Goal: Transaction & Acquisition: Purchase product/service

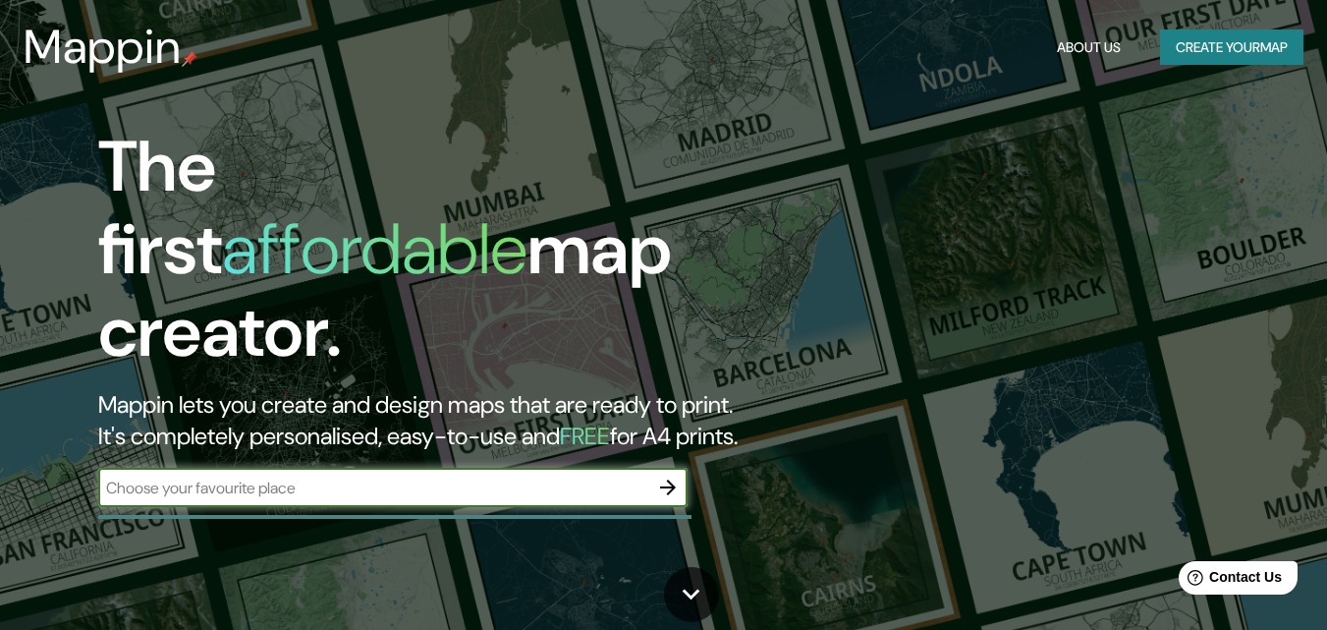
click at [354, 477] on input "text" at bounding box center [373, 488] width 550 height 23
type input "Popayan"
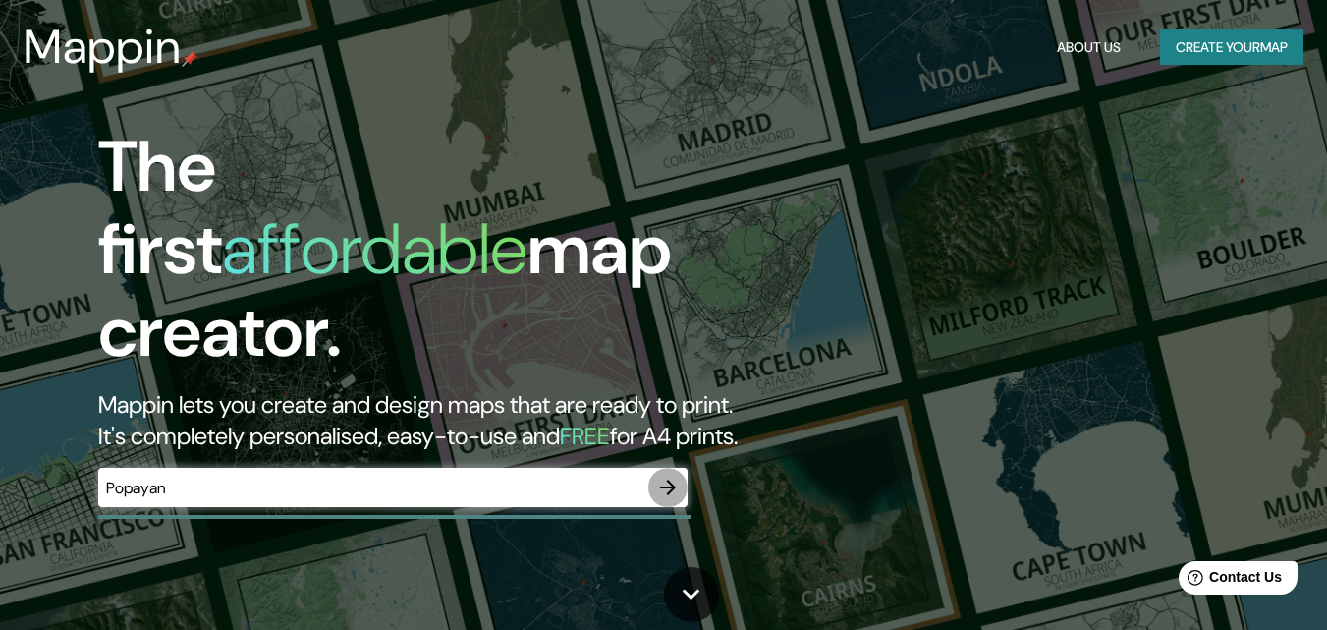
click at [666, 476] on icon "button" at bounding box center [668, 488] width 24 height 24
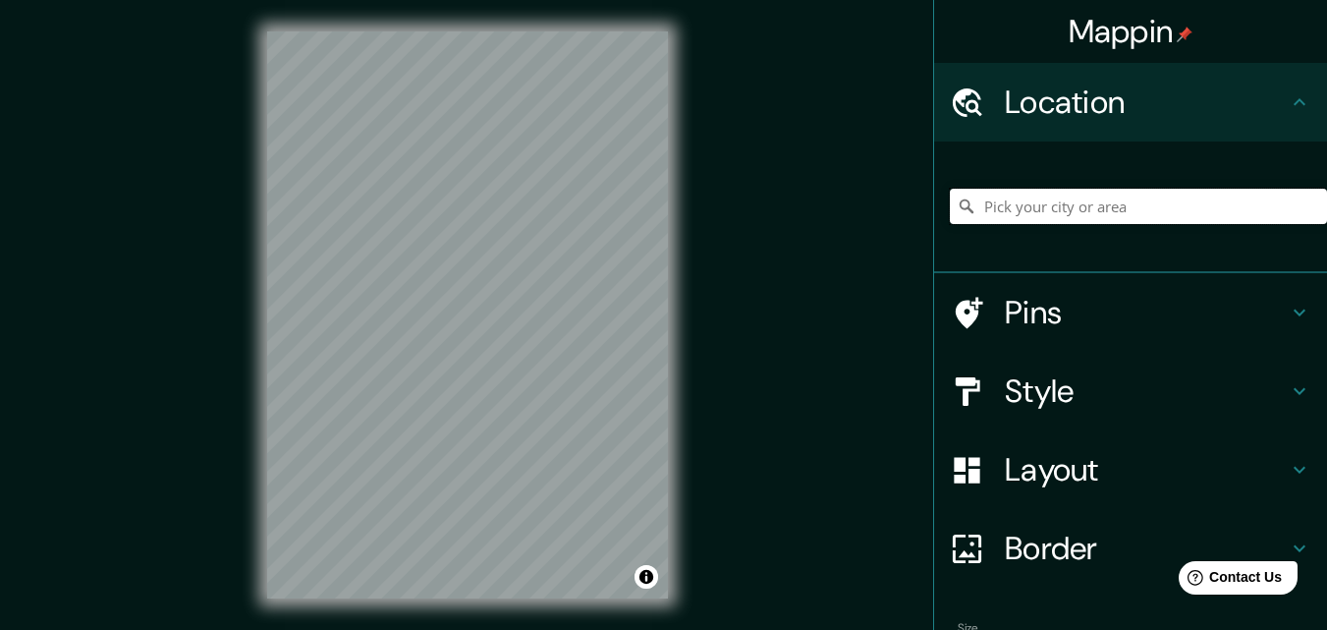
click at [1001, 213] on input "Pick your city or area" at bounding box center [1138, 206] width 377 height 35
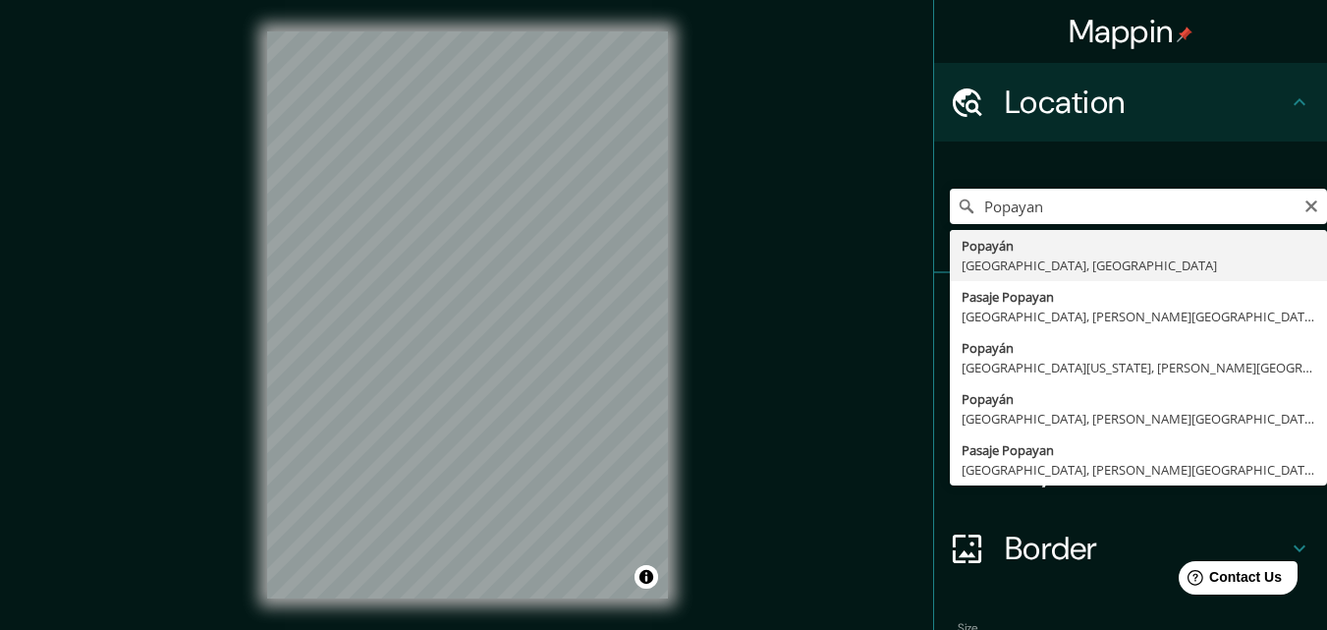
type input "Popayán, [GEOGRAPHIC_DATA], [GEOGRAPHIC_DATA]"
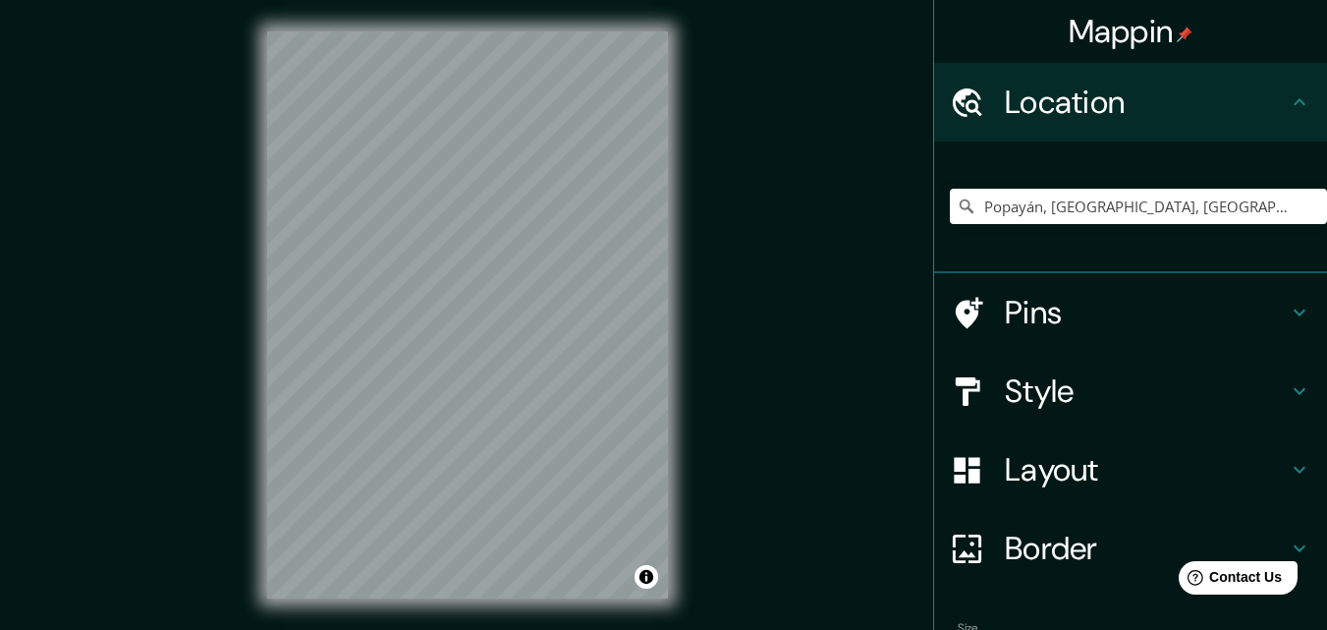
click at [1048, 313] on h4 "Pins" at bounding box center [1146, 312] width 283 height 39
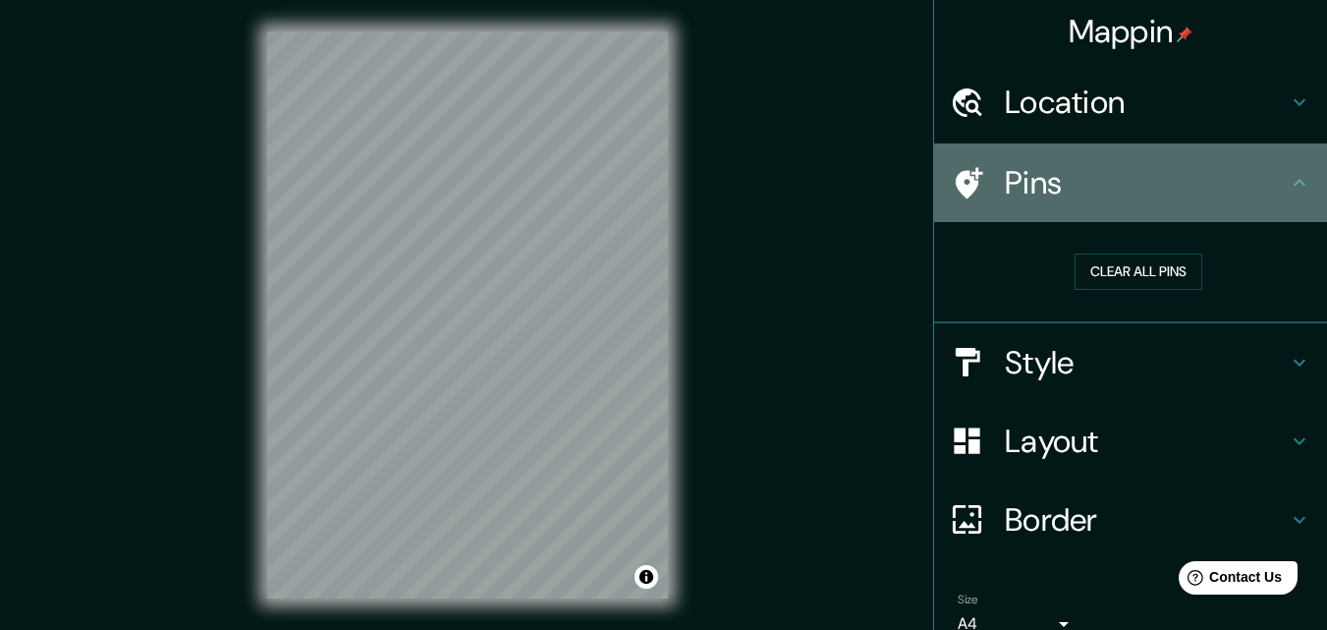
click at [1026, 200] on h4 "Pins" at bounding box center [1146, 182] width 283 height 39
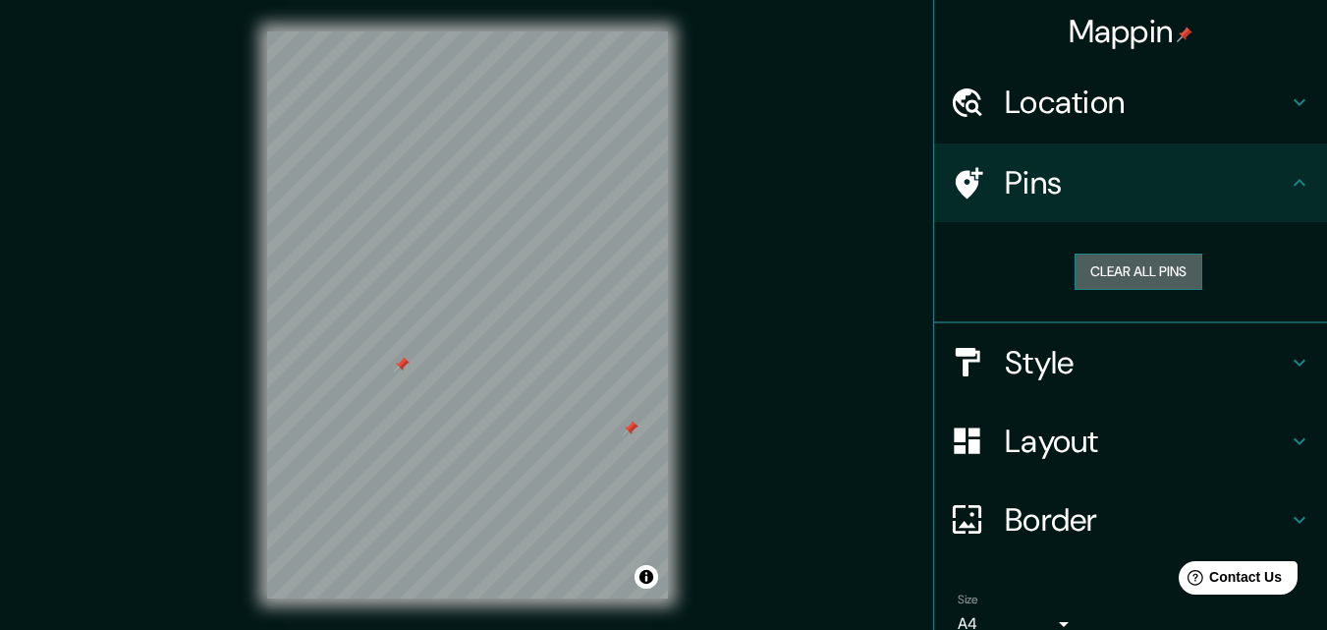
click at [1096, 278] on button "Clear all pins" at bounding box center [1139, 271] width 128 height 36
click at [1005, 378] on h4 "Style" at bounding box center [1146, 362] width 283 height 39
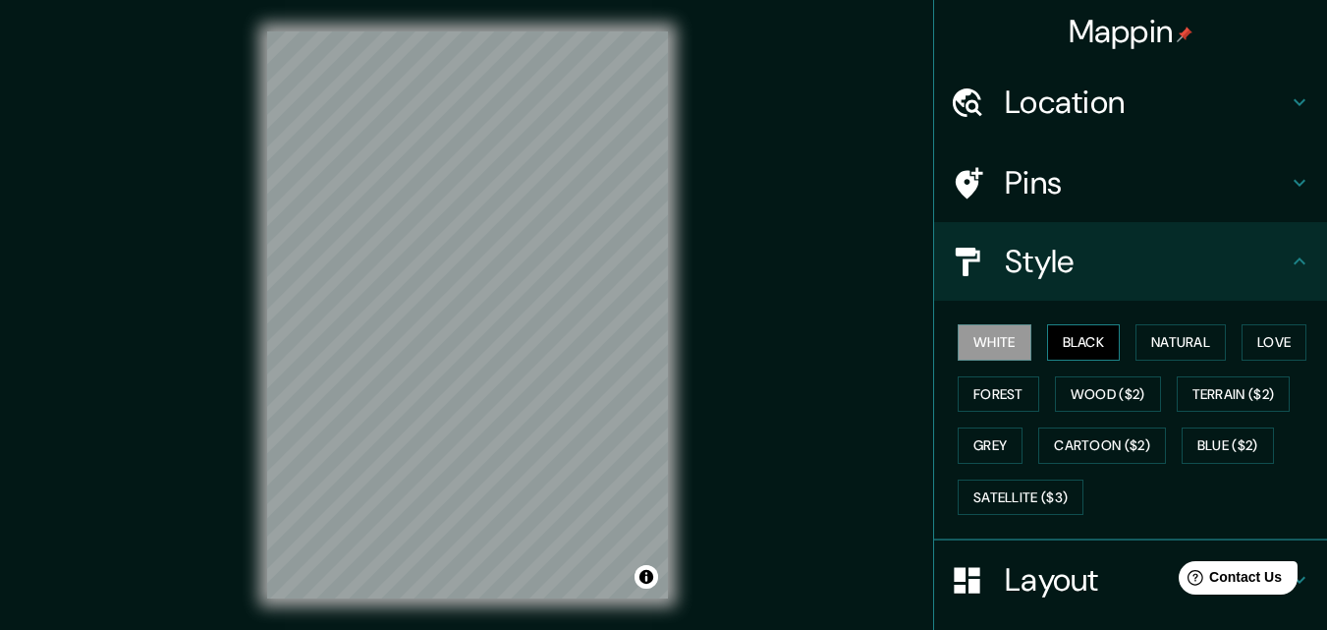
click at [1078, 343] on button "Black" at bounding box center [1084, 342] width 74 height 36
click at [1151, 346] on button "Natural" at bounding box center [1181, 342] width 90 height 36
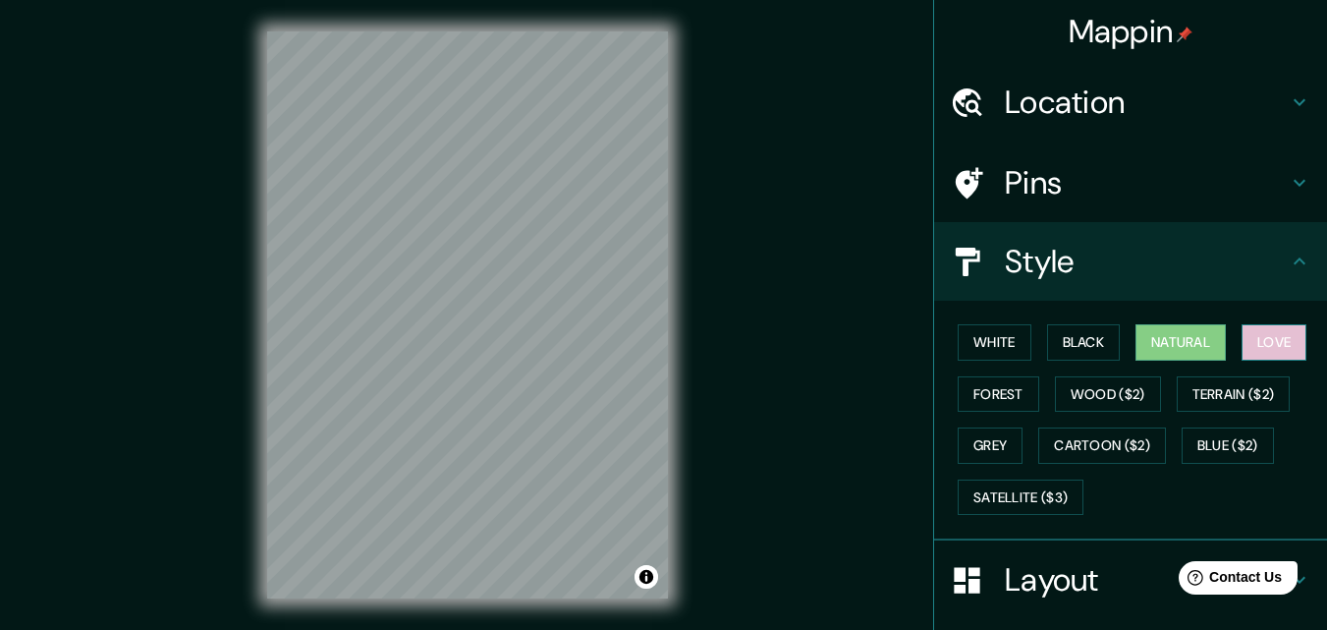
click at [1285, 348] on button "Love" at bounding box center [1274, 342] width 65 height 36
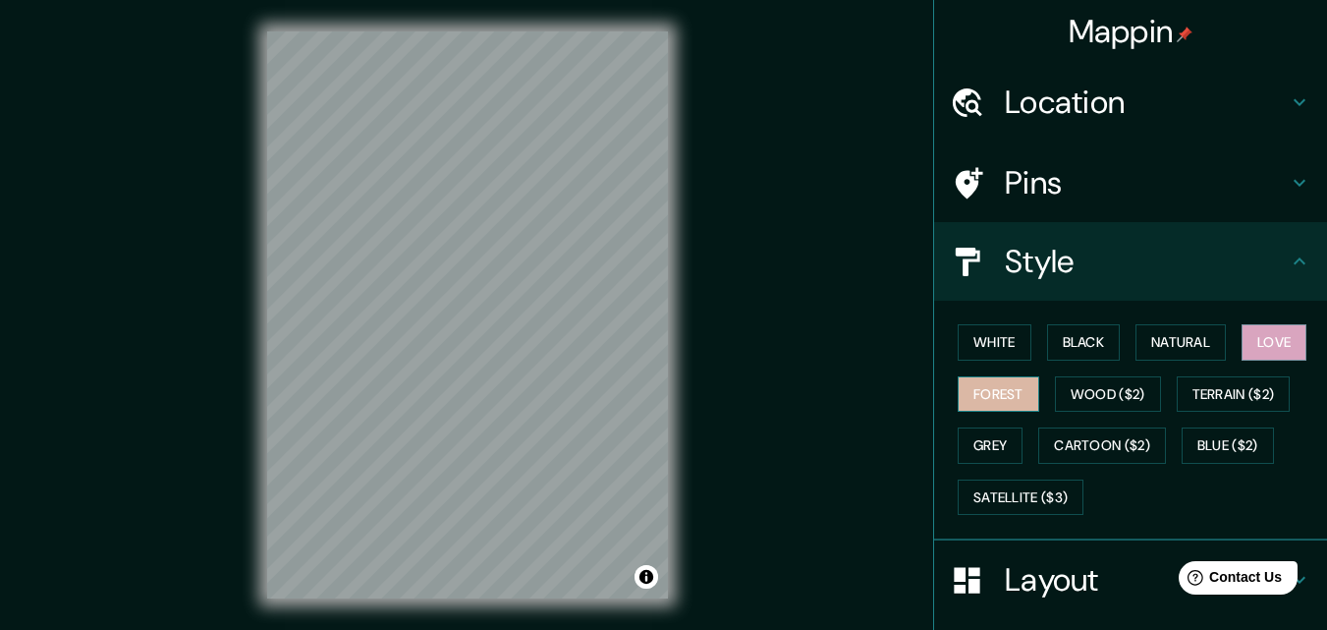
click at [995, 390] on button "Forest" at bounding box center [999, 394] width 82 height 36
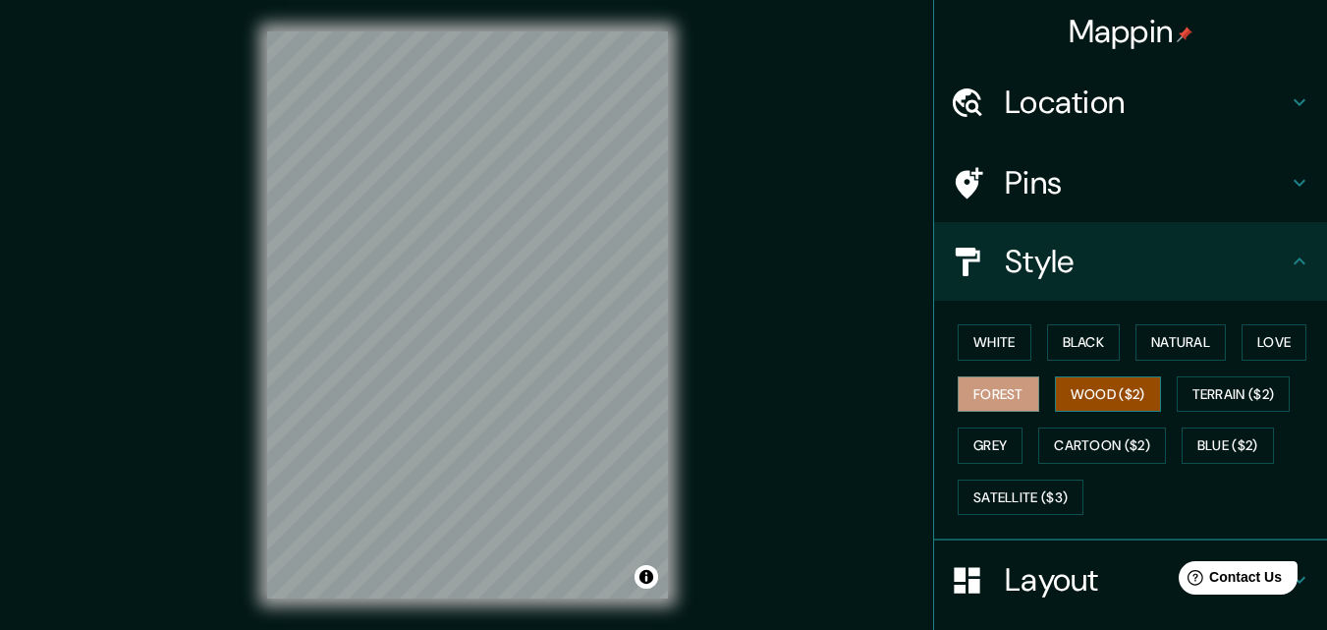
click at [1097, 404] on button "Wood ($2)" at bounding box center [1108, 394] width 106 height 36
click at [1202, 400] on button "Terrain ($2)" at bounding box center [1234, 394] width 114 height 36
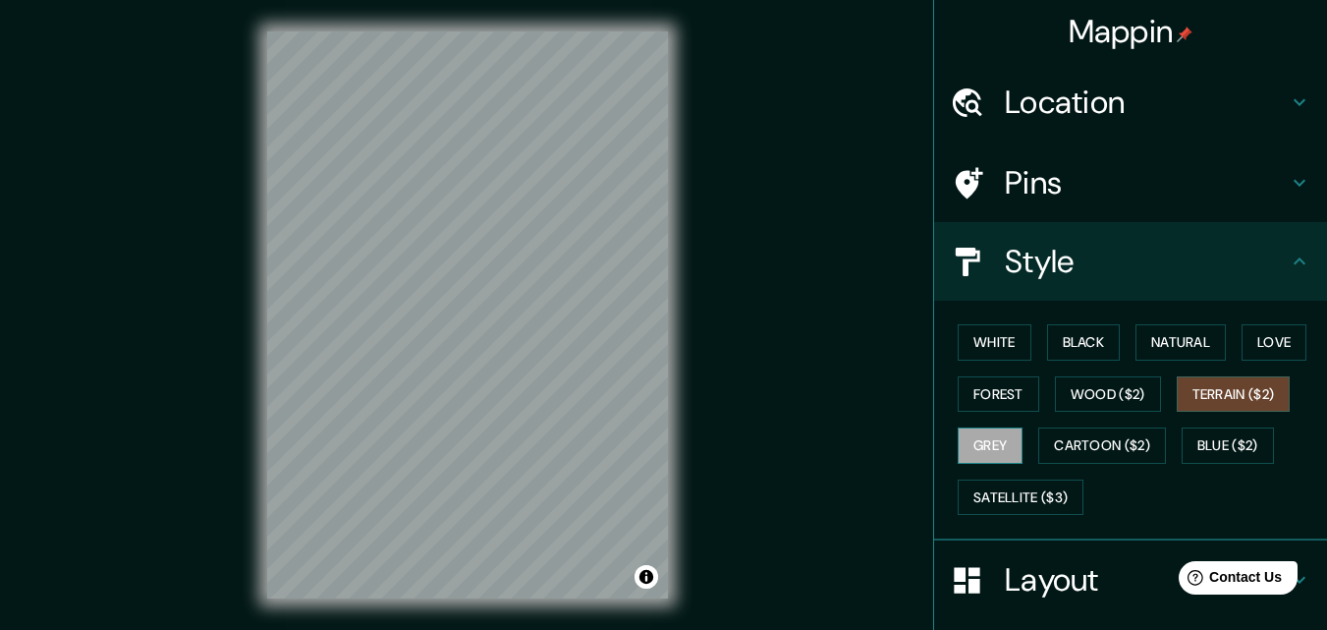
click at [987, 451] on button "Grey" at bounding box center [990, 445] width 65 height 36
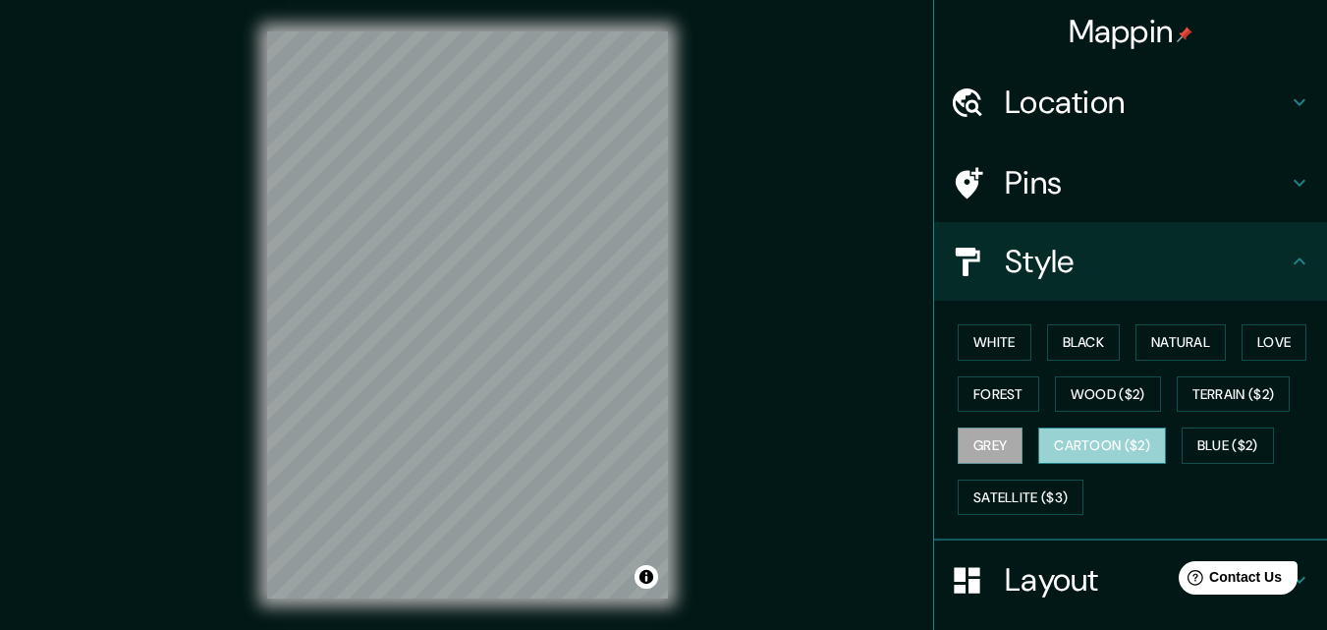
click at [1093, 455] on button "Cartoon ($2)" at bounding box center [1102, 445] width 128 height 36
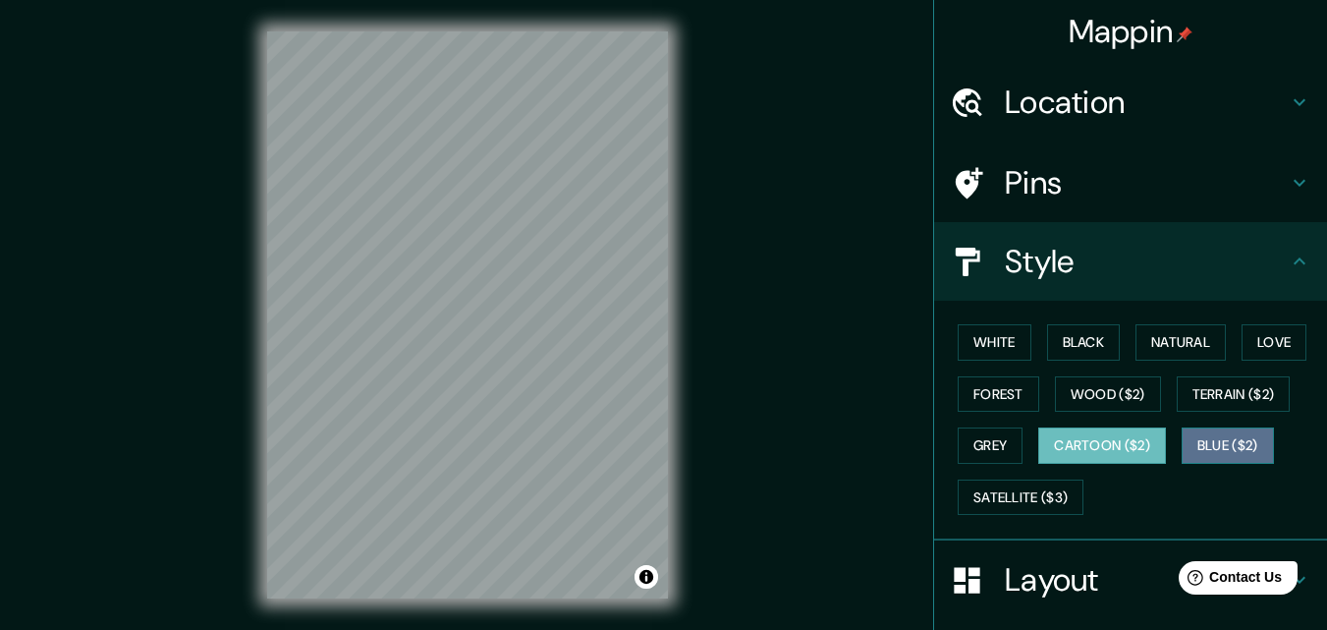
click at [1209, 447] on button "Blue ($2)" at bounding box center [1228, 445] width 92 height 36
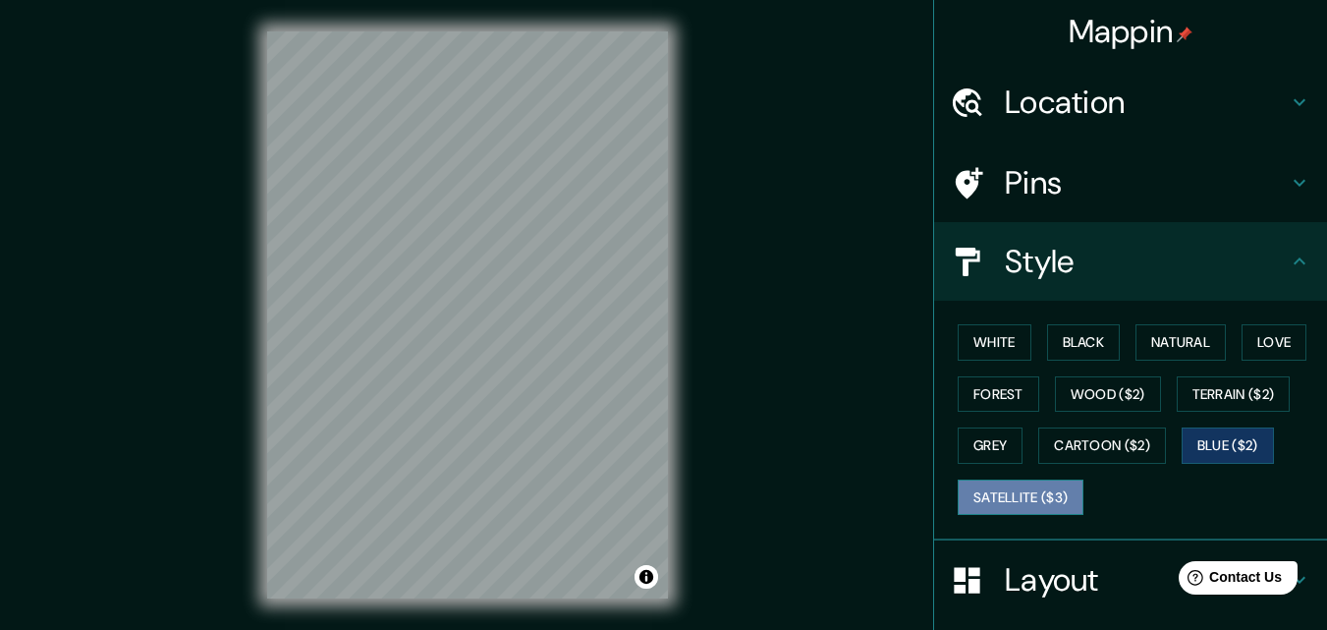
click at [1042, 493] on button "Satellite ($3)" at bounding box center [1021, 497] width 126 height 36
click at [690, 561] on div "© Mapbox © OpenStreetMap Improve this map © Maxar" at bounding box center [468, 315] width 464 height 630
click at [1010, 604] on div "Layout" at bounding box center [1130, 579] width 393 height 79
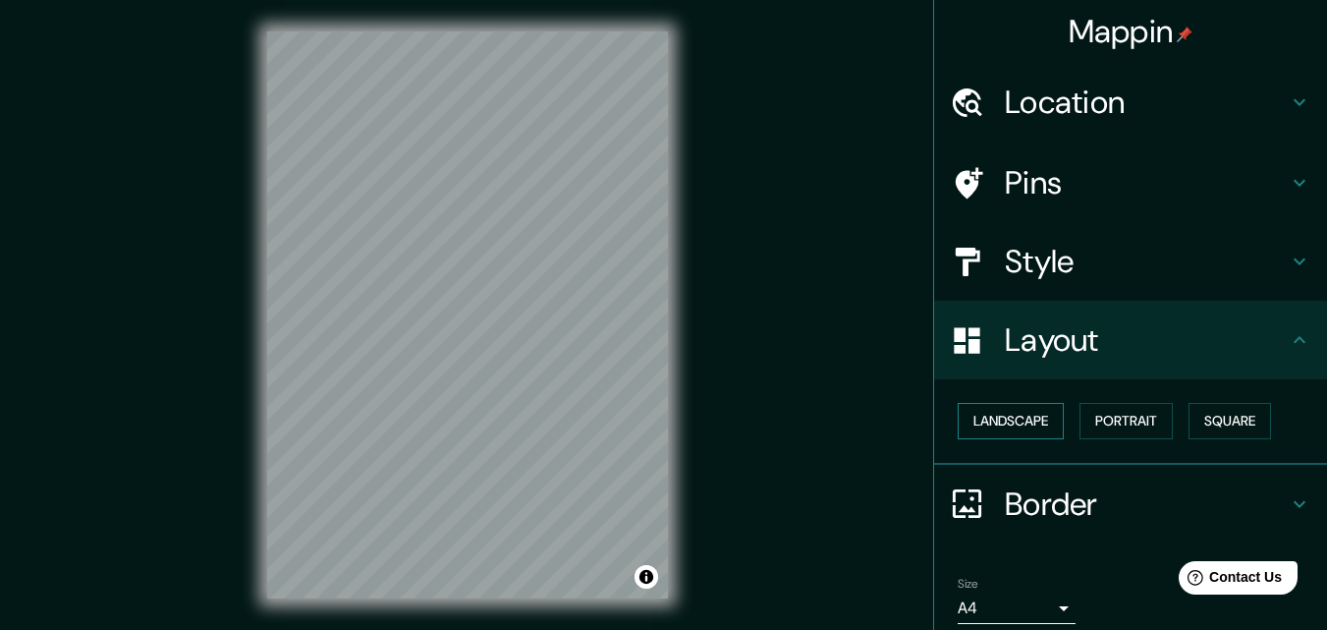
click at [1020, 422] on button "Landscape" at bounding box center [1011, 421] width 106 height 36
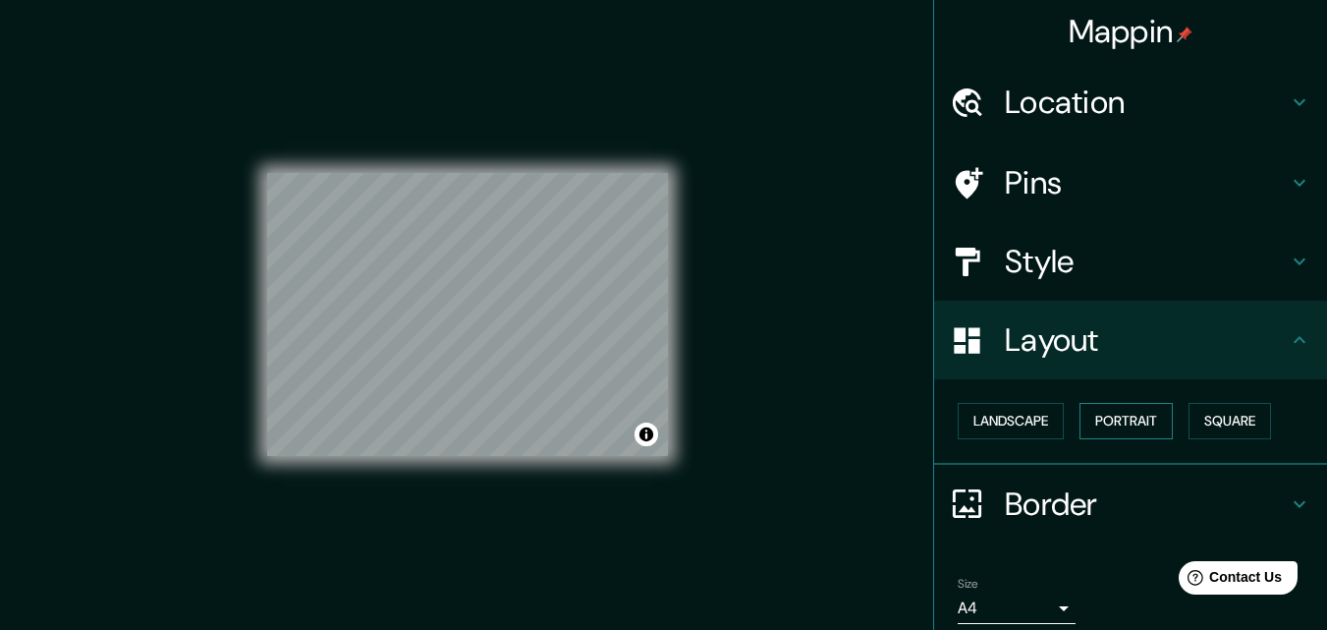
click at [1106, 424] on button "Portrait" at bounding box center [1126, 421] width 93 height 36
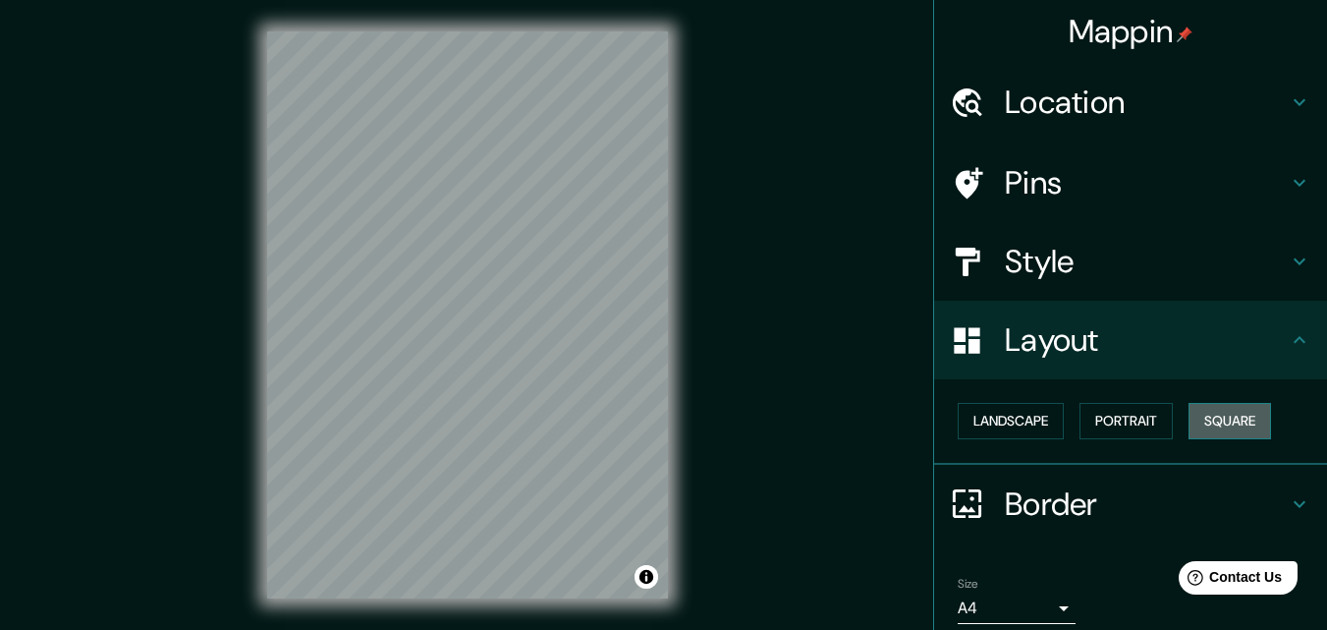
click at [1246, 431] on button "Square" at bounding box center [1230, 421] width 83 height 36
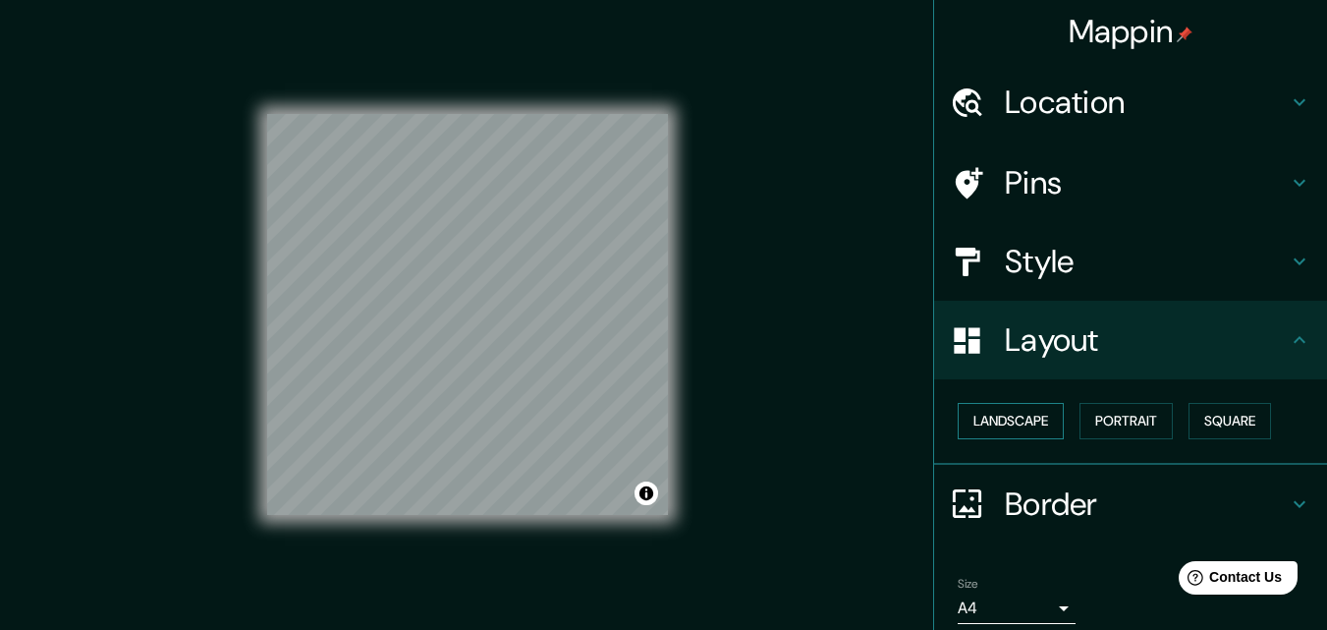
click at [1026, 421] on button "Landscape" at bounding box center [1011, 421] width 106 height 36
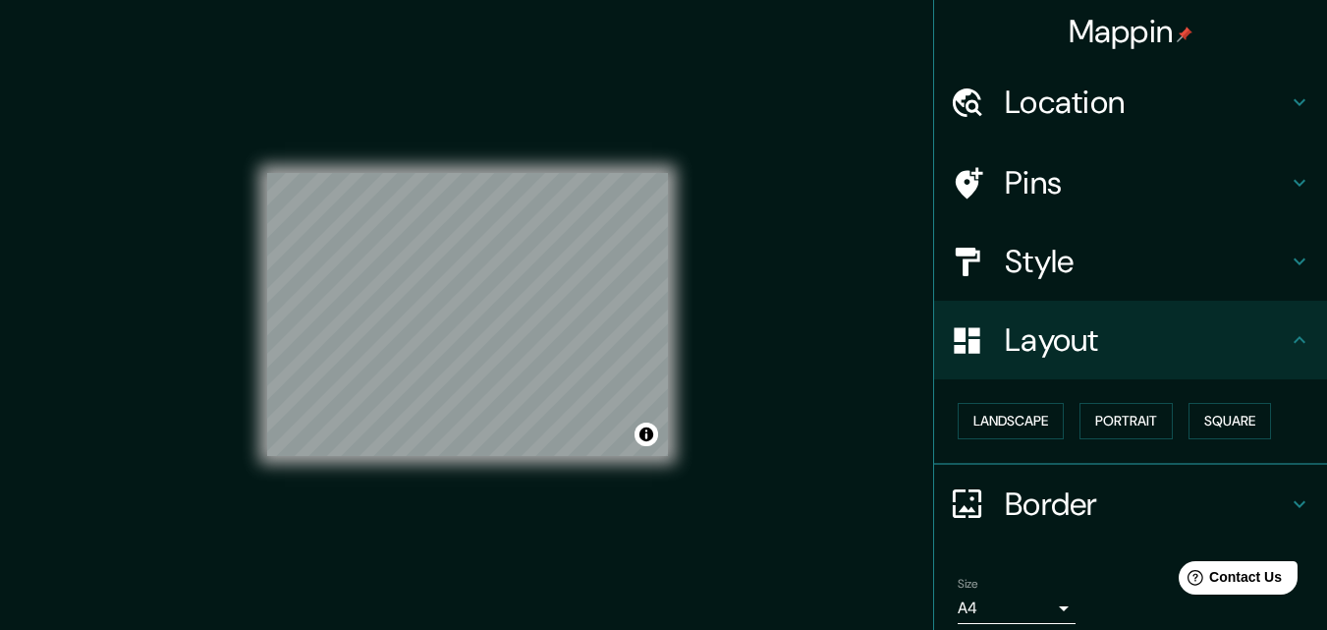
click at [1273, 416] on div "Landscape [GEOGRAPHIC_DATA]" at bounding box center [1138, 421] width 377 height 52
click at [1246, 418] on button "Square" at bounding box center [1230, 421] width 83 height 36
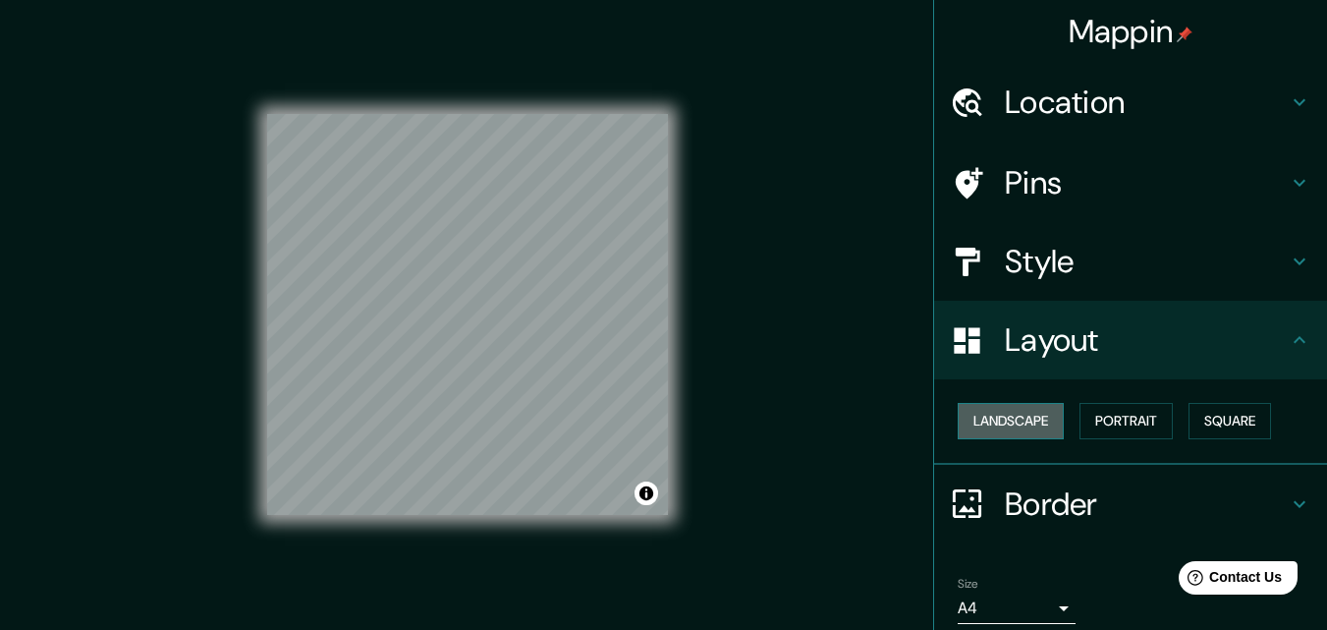
click at [1005, 421] on button "Landscape" at bounding box center [1011, 421] width 106 height 36
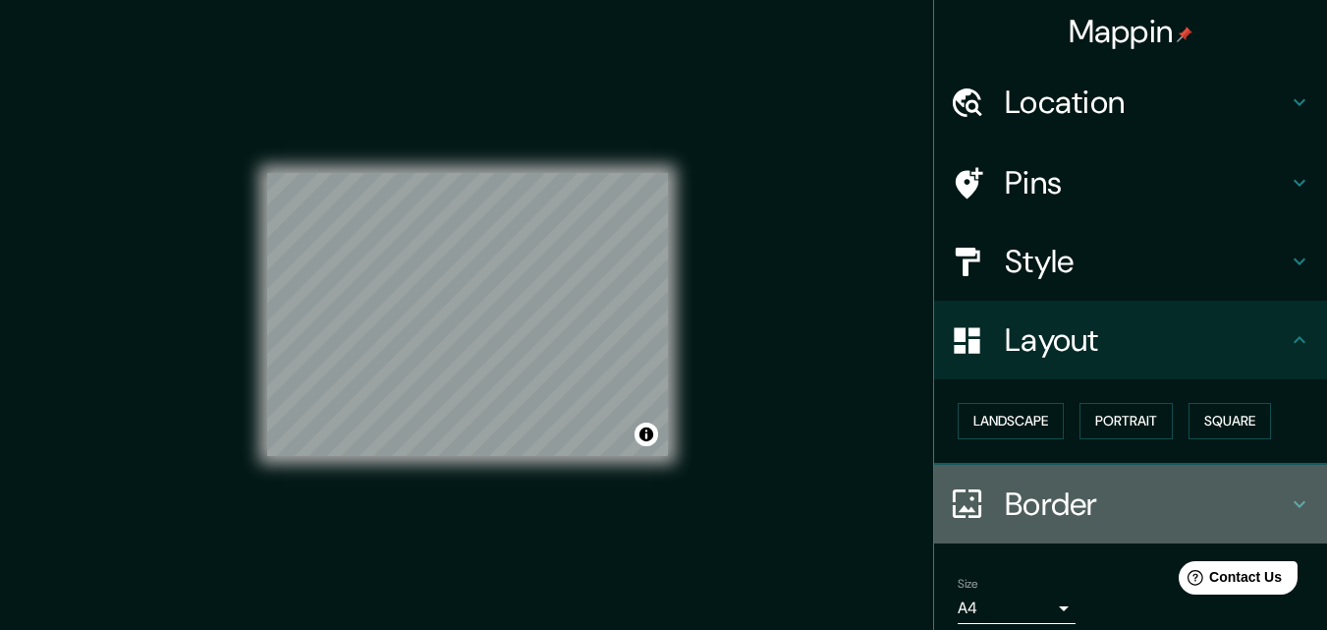
click at [1039, 512] on h4 "Border" at bounding box center [1146, 503] width 283 height 39
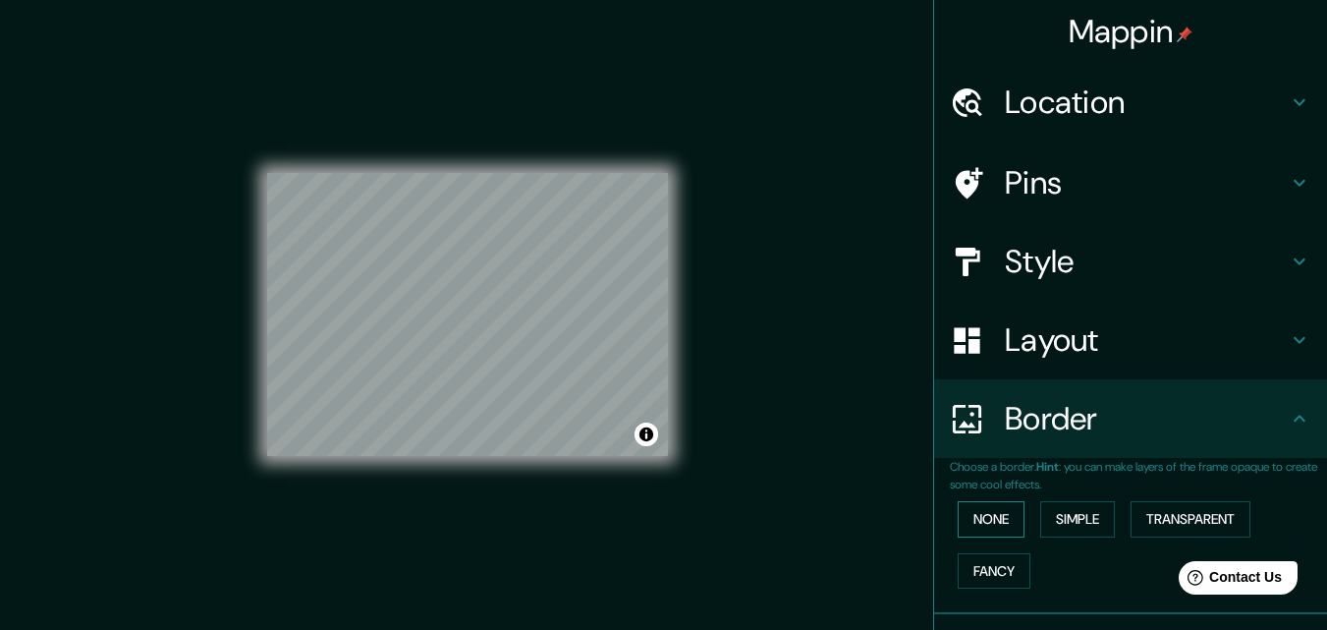
click at [992, 509] on button "None" at bounding box center [991, 519] width 67 height 36
click at [1069, 514] on button "Simple" at bounding box center [1077, 519] width 75 height 36
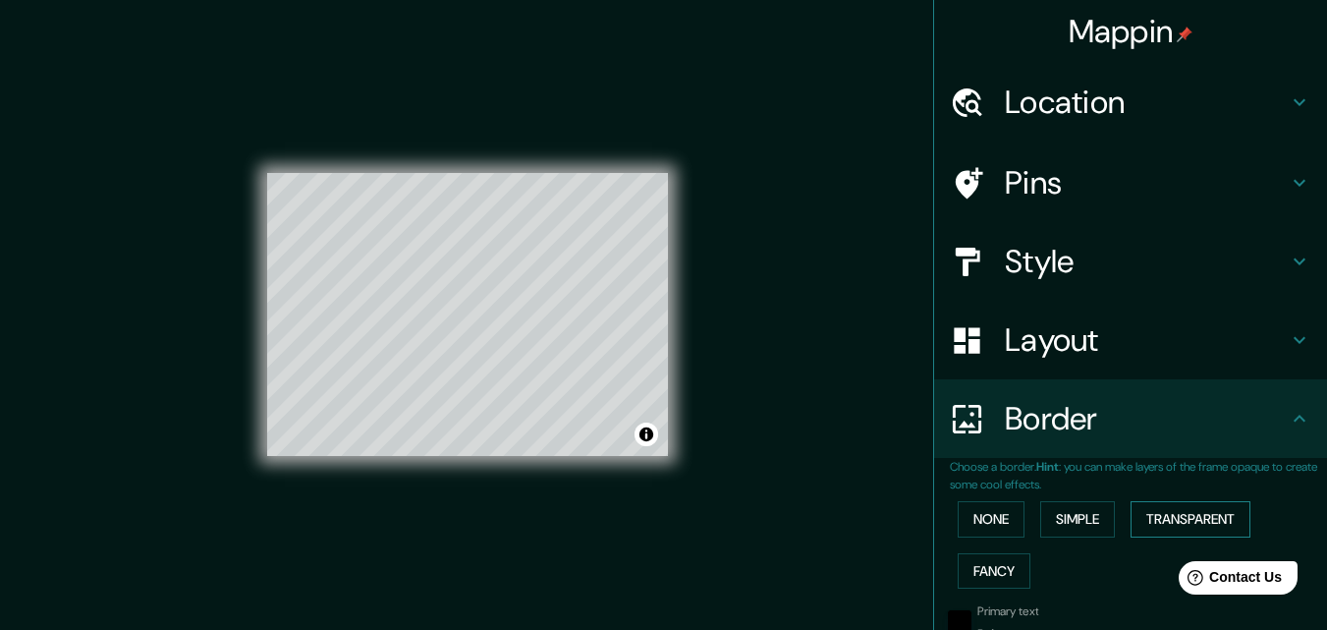
click at [1143, 521] on button "Transparent" at bounding box center [1191, 519] width 120 height 36
click at [991, 576] on button "Fancy" at bounding box center [994, 571] width 73 height 36
click at [971, 526] on button "None" at bounding box center [991, 519] width 67 height 36
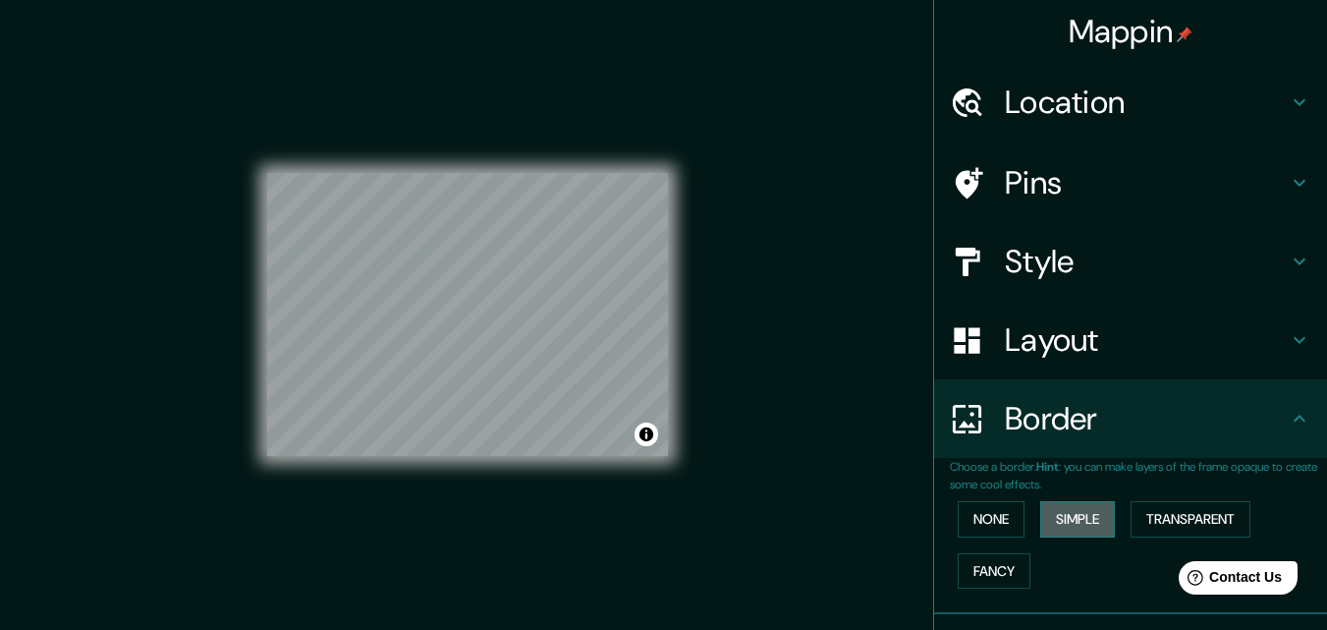
click at [1060, 529] on button "Simple" at bounding box center [1077, 519] width 75 height 36
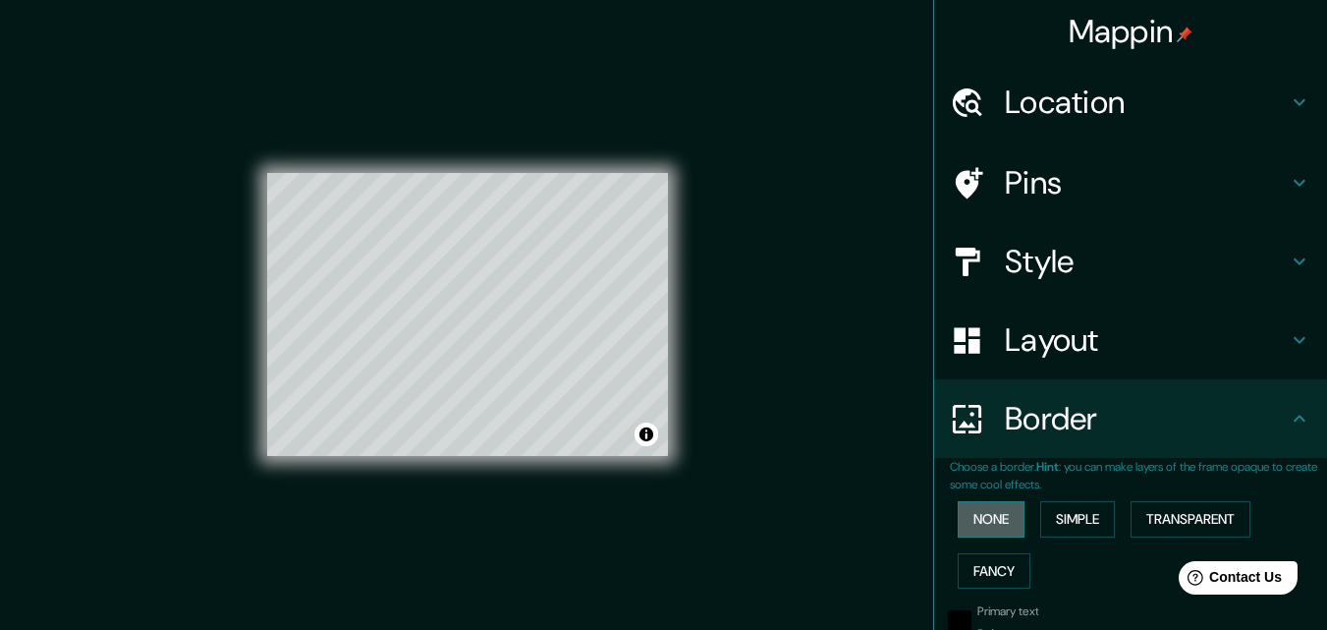
click at [976, 518] on button "None" at bounding box center [991, 519] width 67 height 36
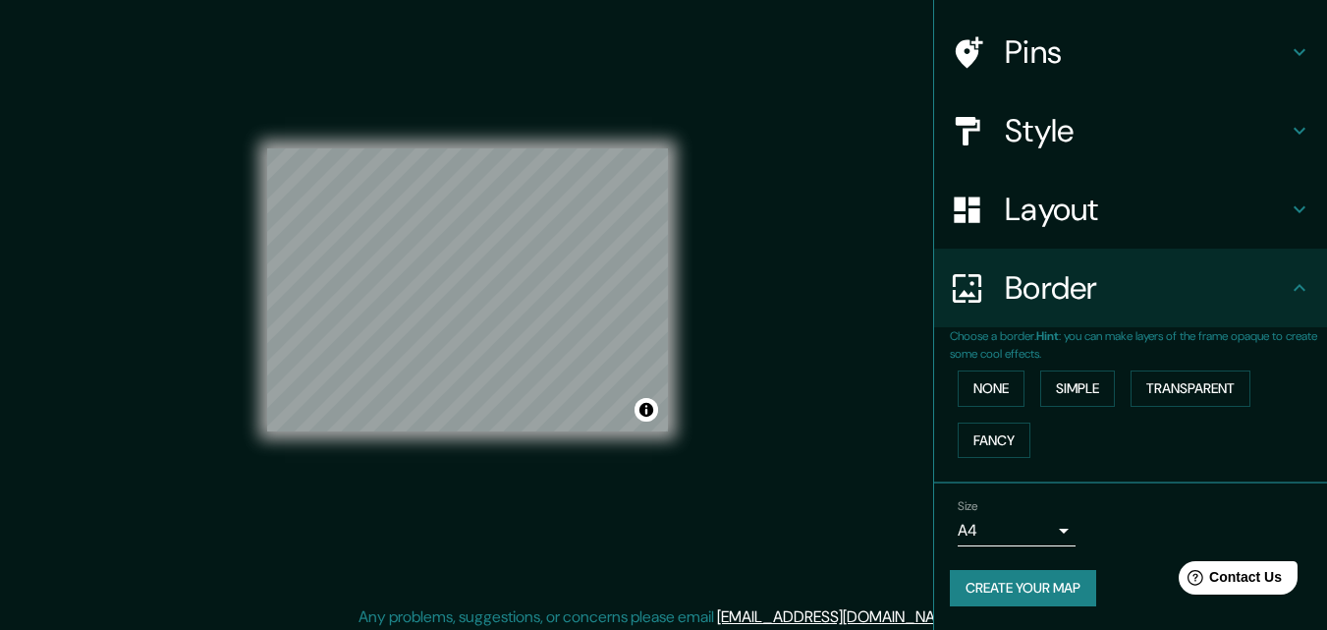
scroll to position [31, 0]
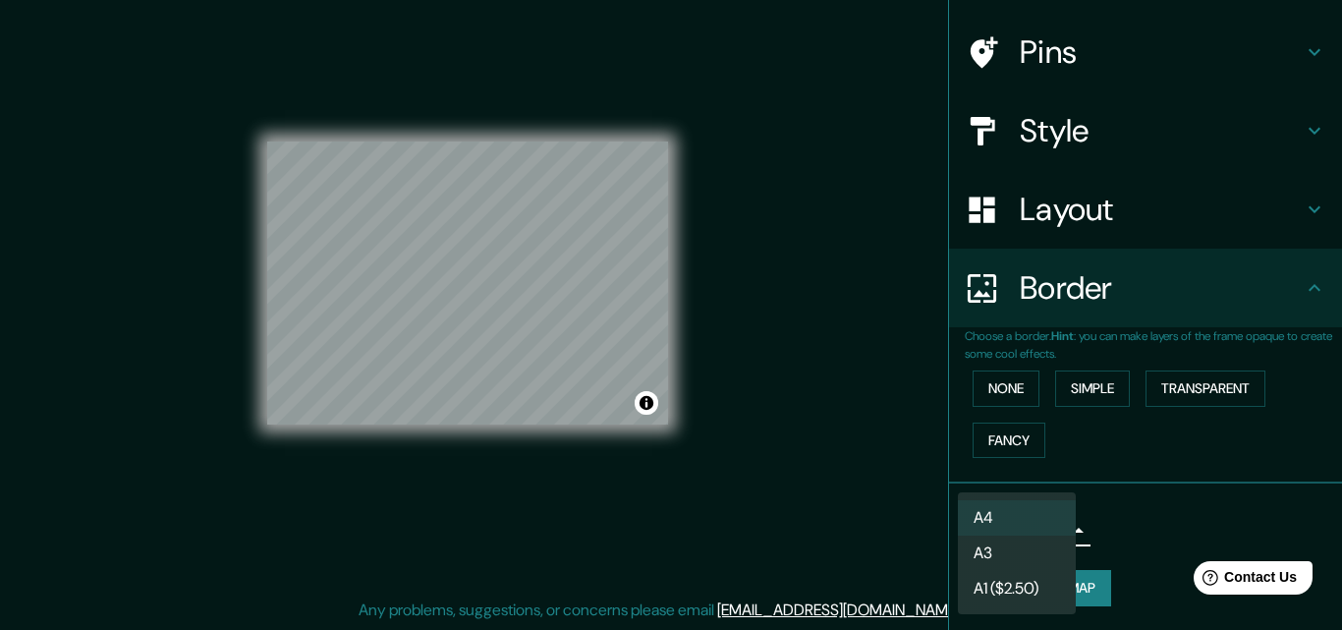
click at [1008, 536] on body "Mappin Location [GEOGRAPHIC_DATA], [GEOGRAPHIC_DATA], [GEOGRAPHIC_DATA] Pins St…" at bounding box center [671, 284] width 1342 height 630
click at [1008, 555] on li "A3" at bounding box center [1017, 552] width 118 height 35
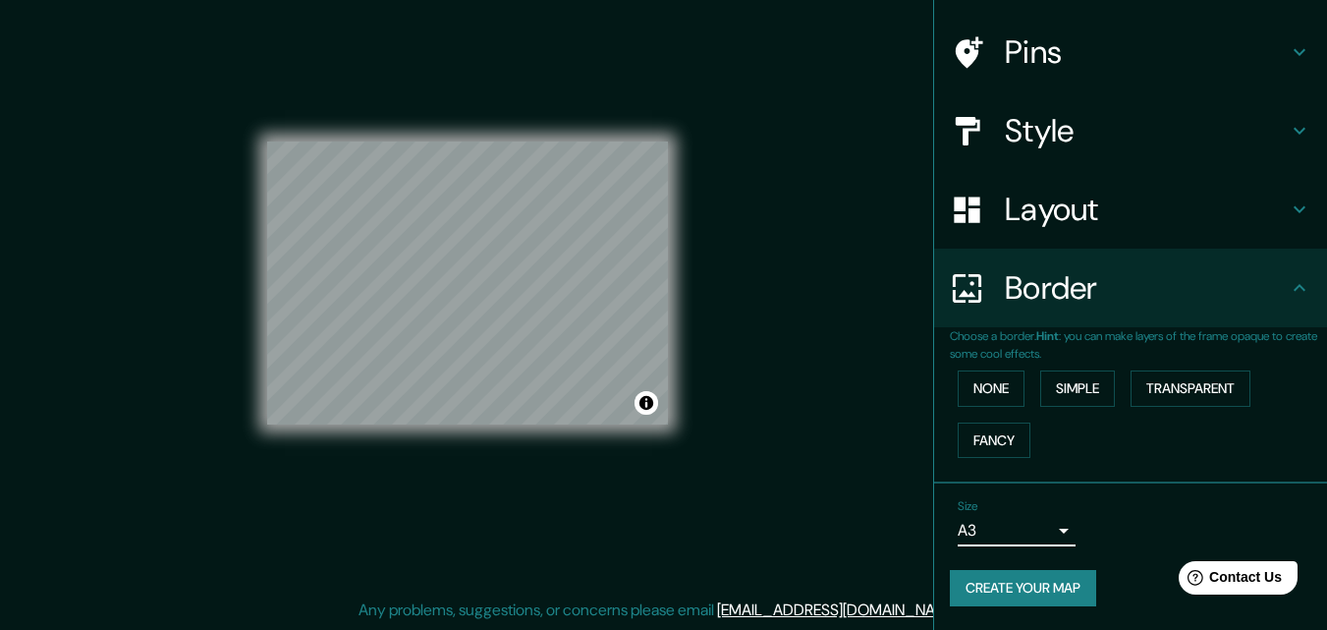
click at [1006, 533] on body "Mappin Location [GEOGRAPHIC_DATA], [GEOGRAPHIC_DATA], [GEOGRAPHIC_DATA] Pins St…" at bounding box center [663, 284] width 1327 height 630
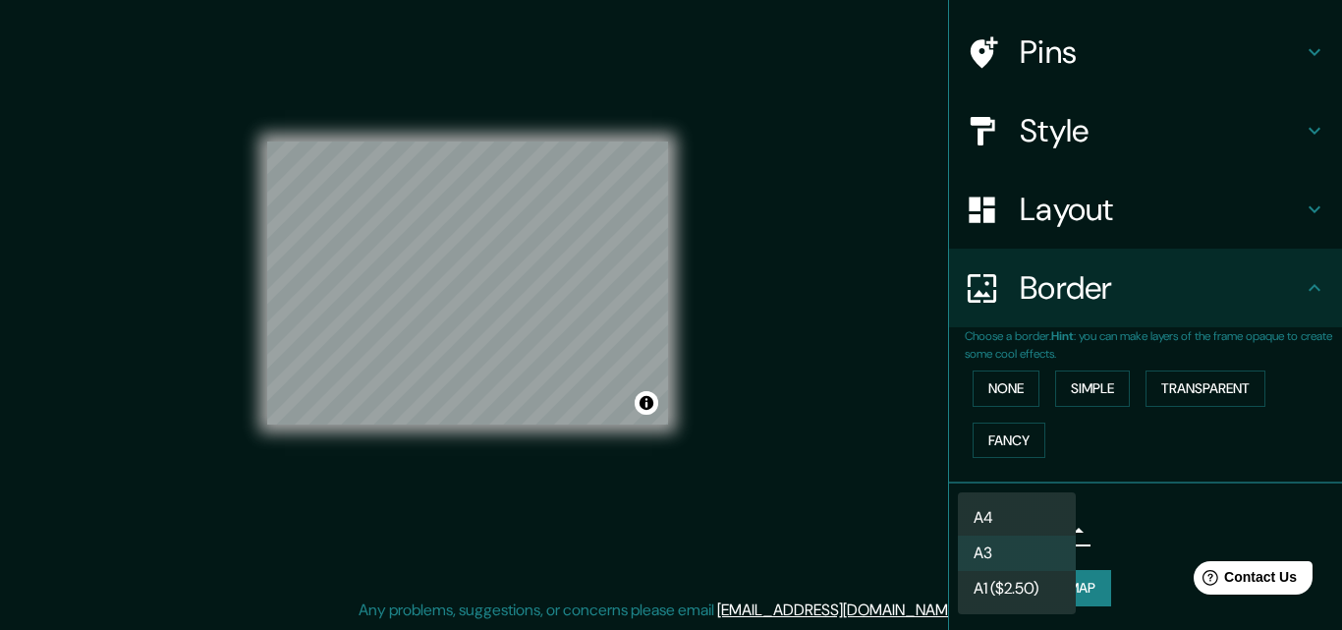
click at [1018, 505] on li "A4" at bounding box center [1017, 517] width 118 height 35
type input "single"
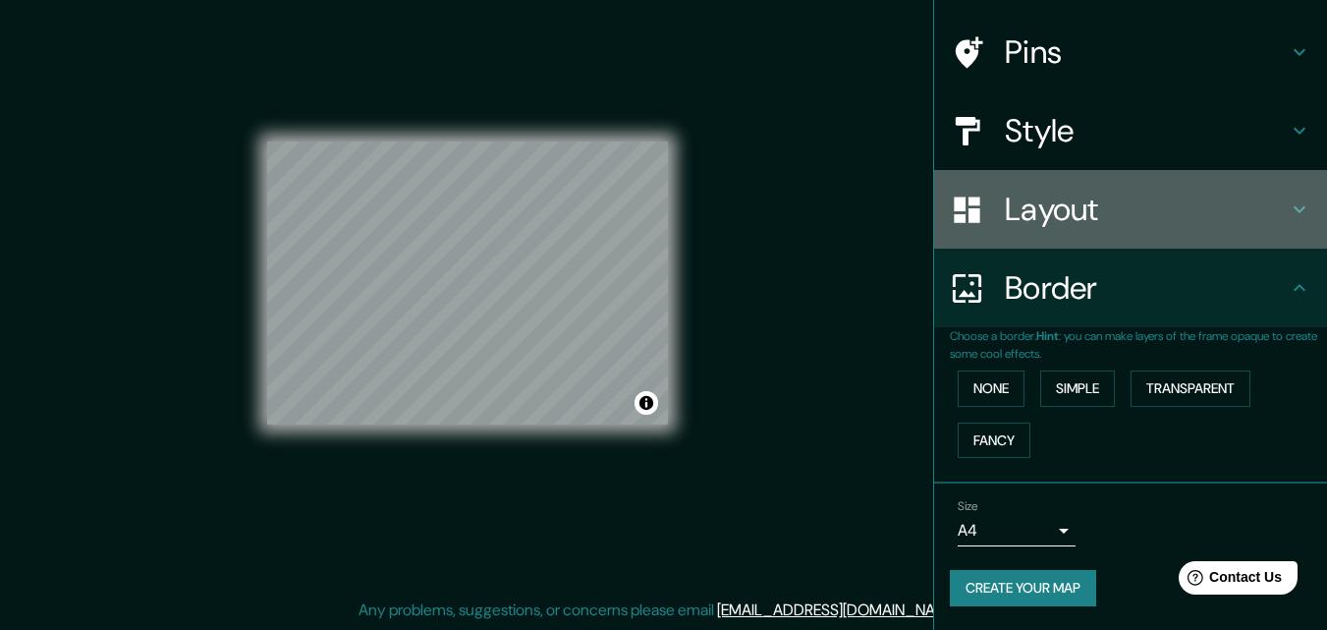
click at [1047, 225] on h4 "Layout" at bounding box center [1146, 209] width 283 height 39
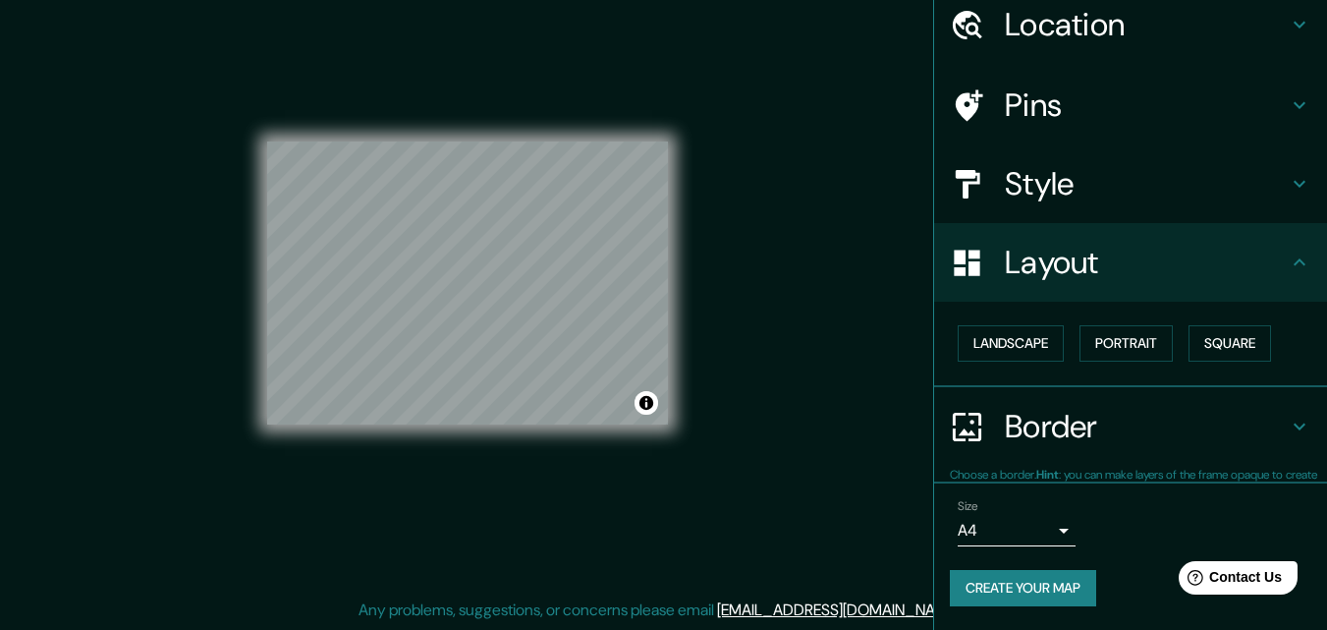
scroll to position [77, 0]
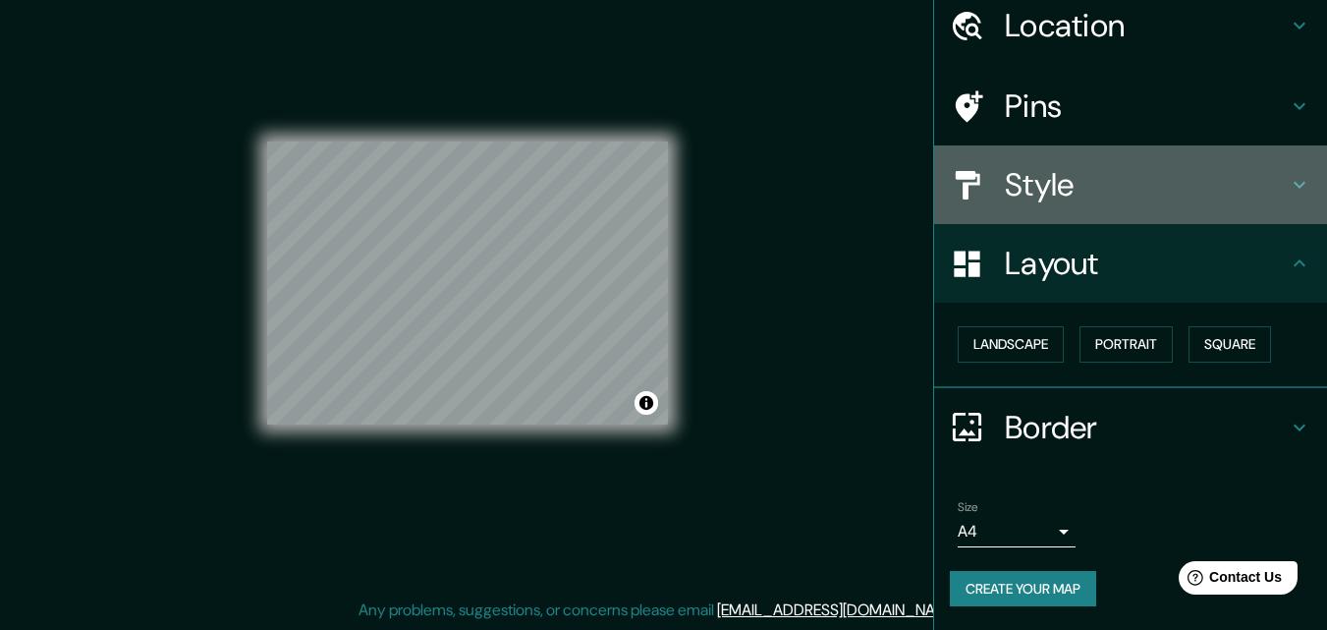
click at [1037, 159] on div "Style" at bounding box center [1130, 184] width 393 height 79
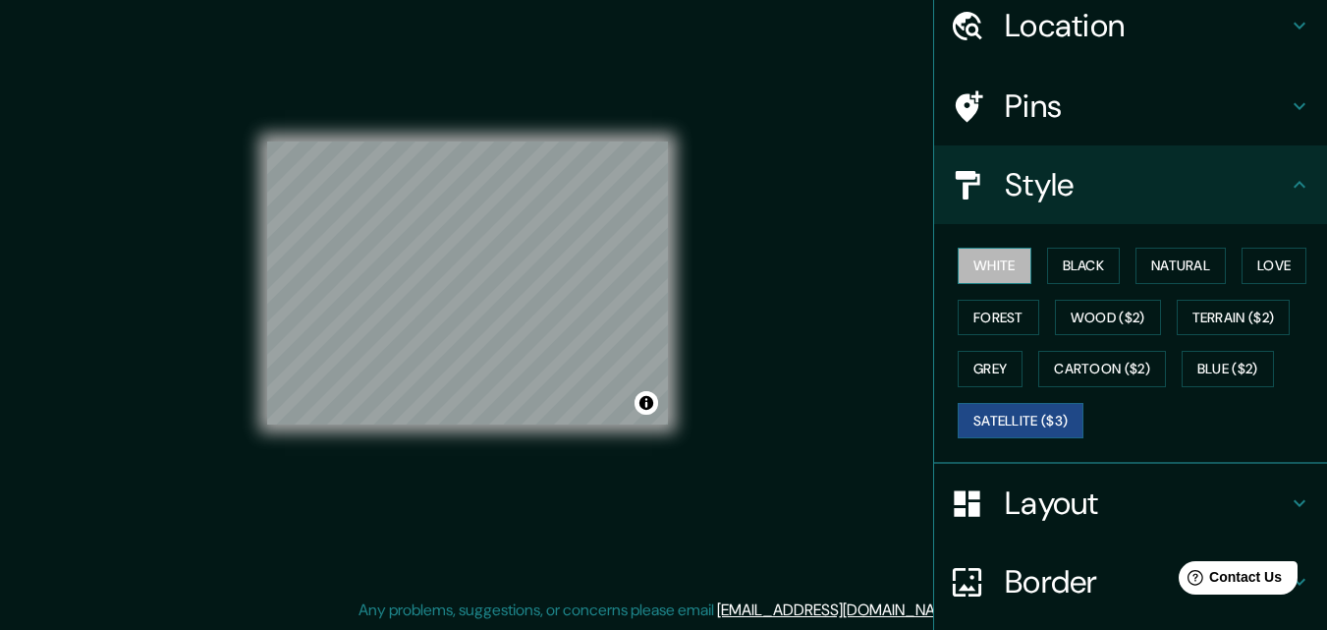
click at [998, 275] on button "White" at bounding box center [995, 266] width 74 height 36
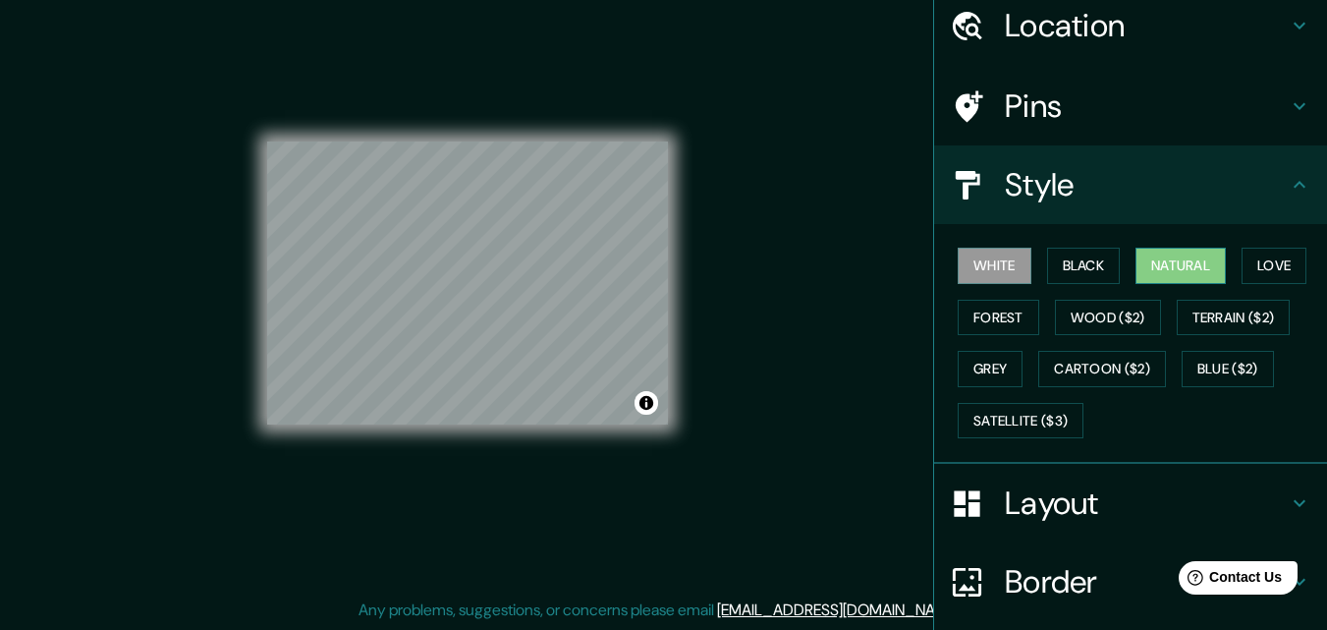
click at [1146, 264] on button "Natural" at bounding box center [1181, 266] width 90 height 36
click at [1065, 326] on button "Wood ($2)" at bounding box center [1108, 318] width 106 height 36
click at [1159, 265] on button "Natural" at bounding box center [1181, 266] width 90 height 36
click at [1094, 262] on button "Black" at bounding box center [1084, 266] width 74 height 36
click at [977, 269] on button "White" at bounding box center [995, 266] width 74 height 36
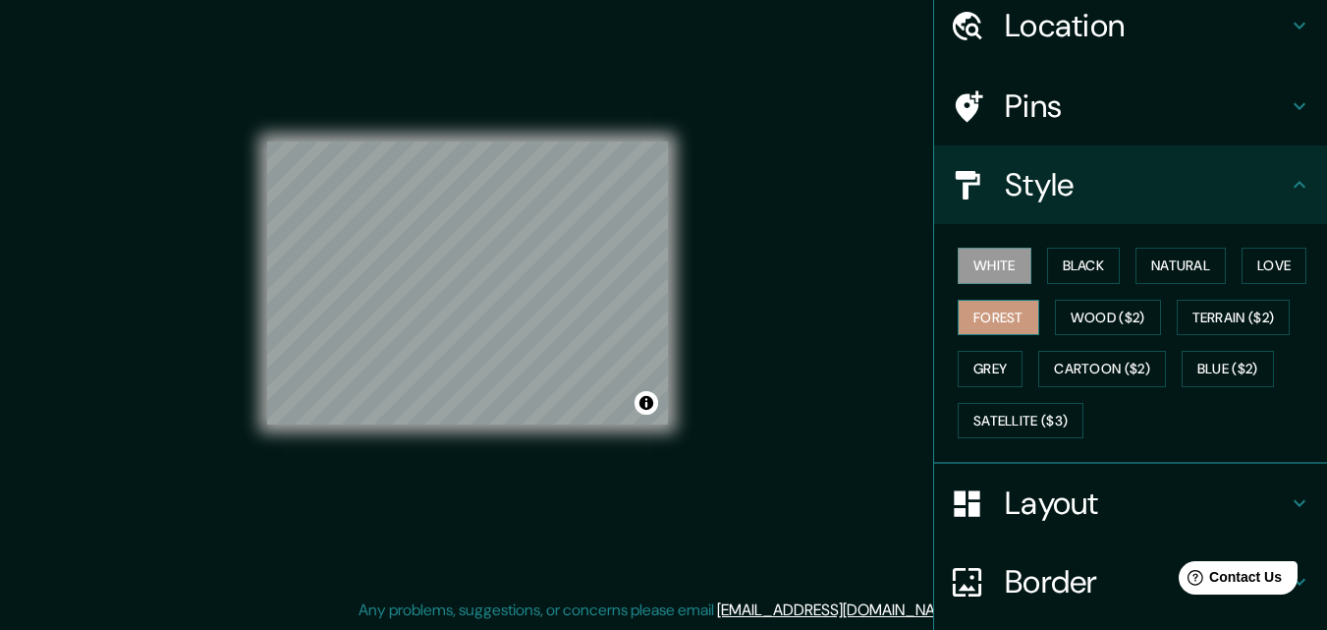
click at [980, 315] on button "Forest" at bounding box center [999, 318] width 82 height 36
click at [977, 367] on button "Grey" at bounding box center [990, 369] width 65 height 36
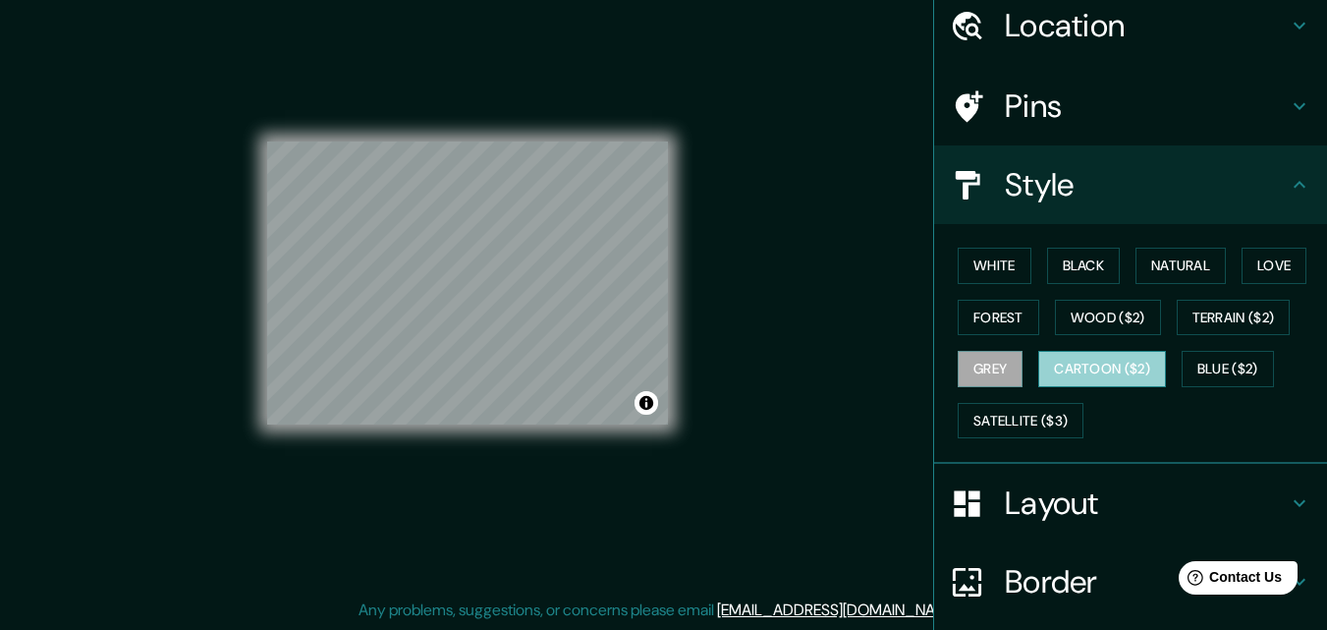
click at [1068, 376] on button "Cartoon ($2)" at bounding box center [1102, 369] width 128 height 36
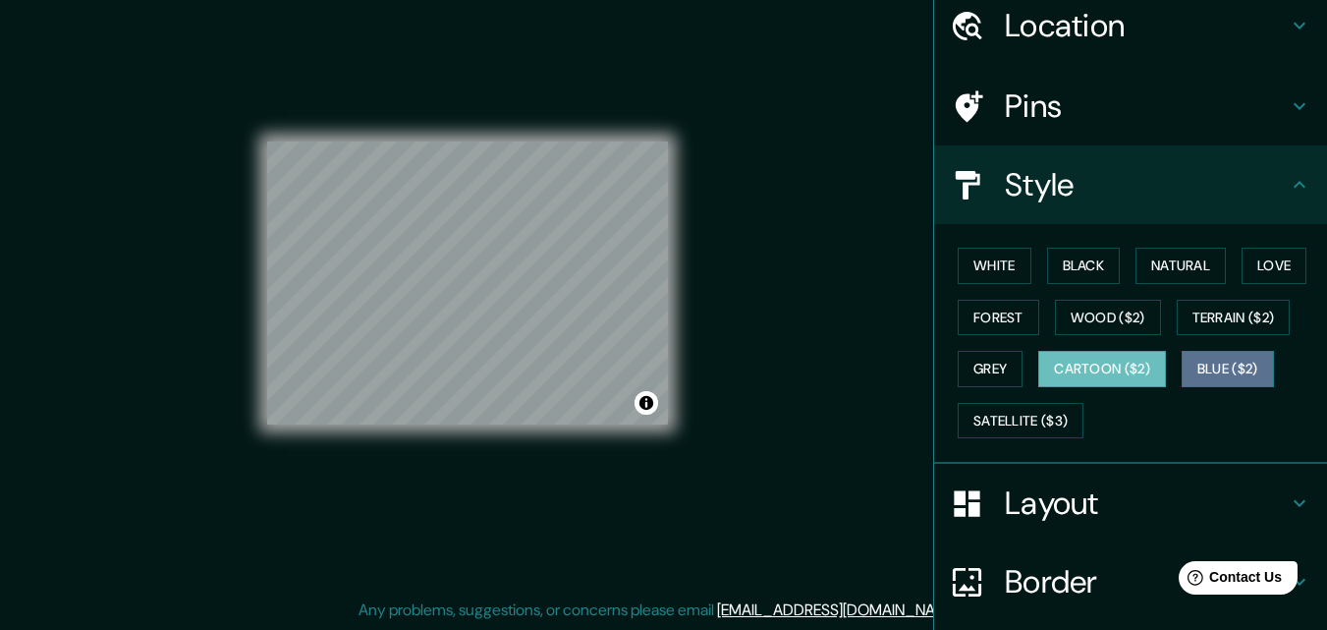
click at [1235, 364] on button "Blue ($2)" at bounding box center [1228, 369] width 92 height 36
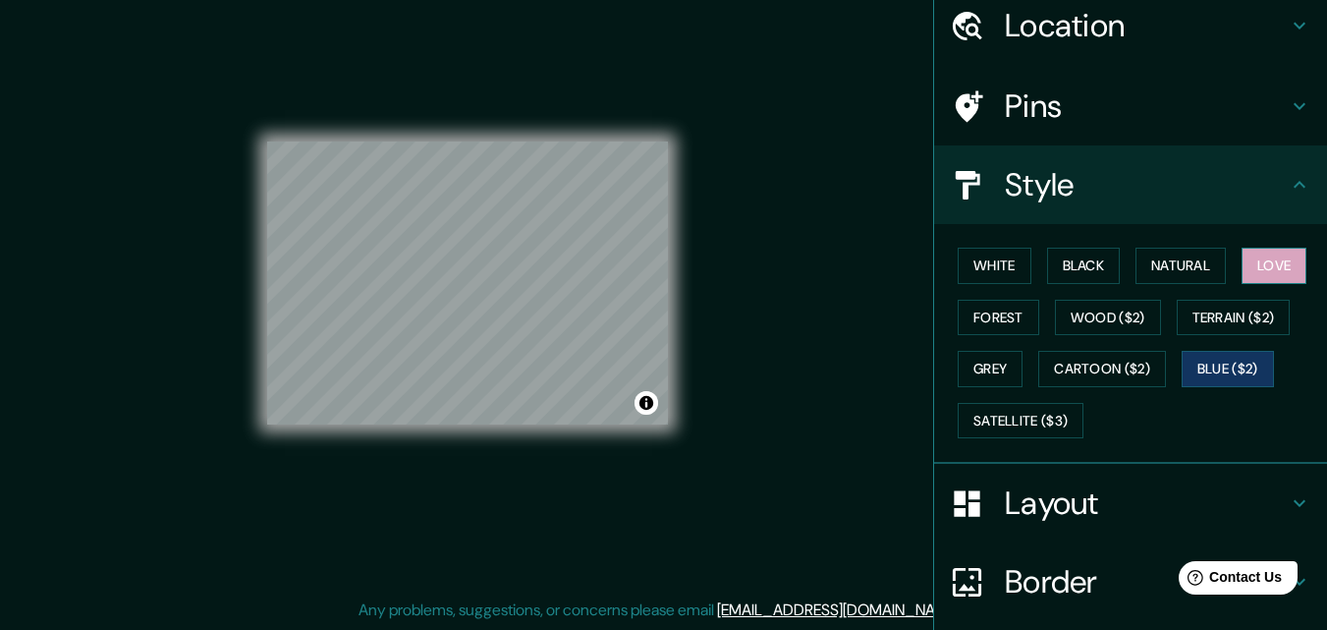
click at [1273, 265] on button "Love" at bounding box center [1274, 266] width 65 height 36
click at [1209, 379] on button "Blue ($2)" at bounding box center [1228, 369] width 92 height 36
click at [1010, 418] on button "Satellite ($3)" at bounding box center [1021, 421] width 126 height 36
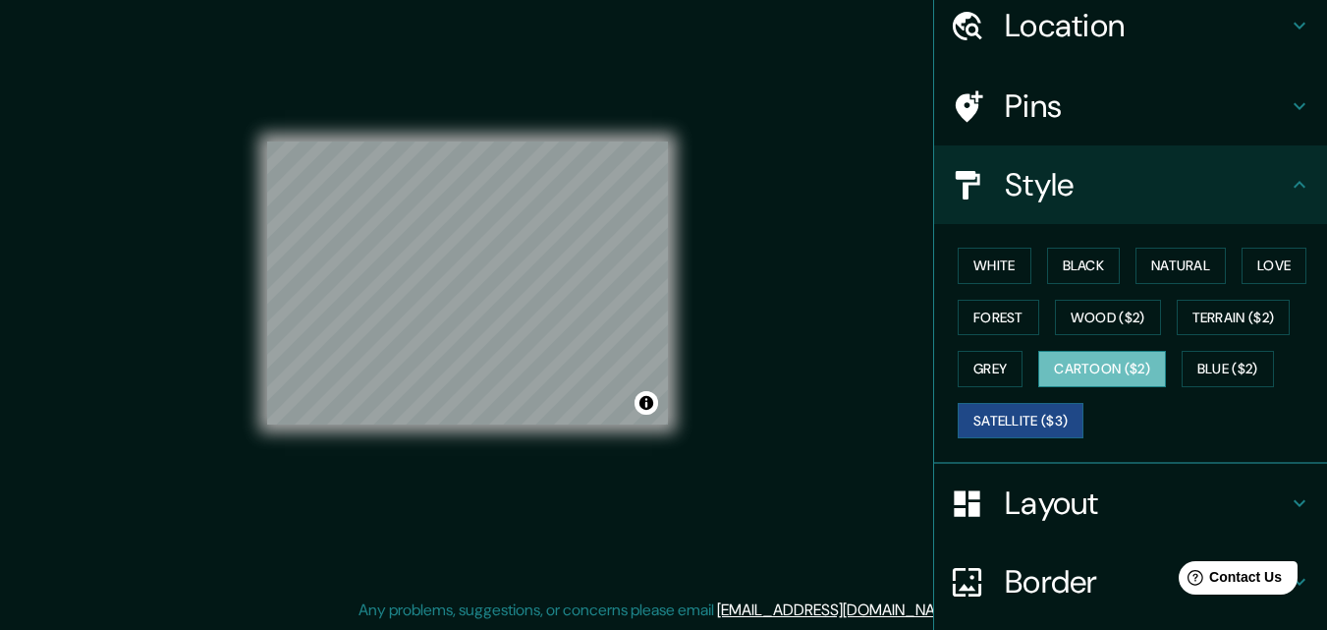
click at [1067, 367] on button "Cartoon ($2)" at bounding box center [1102, 369] width 128 height 36
click at [532, 258] on div at bounding box center [535, 253] width 16 height 16
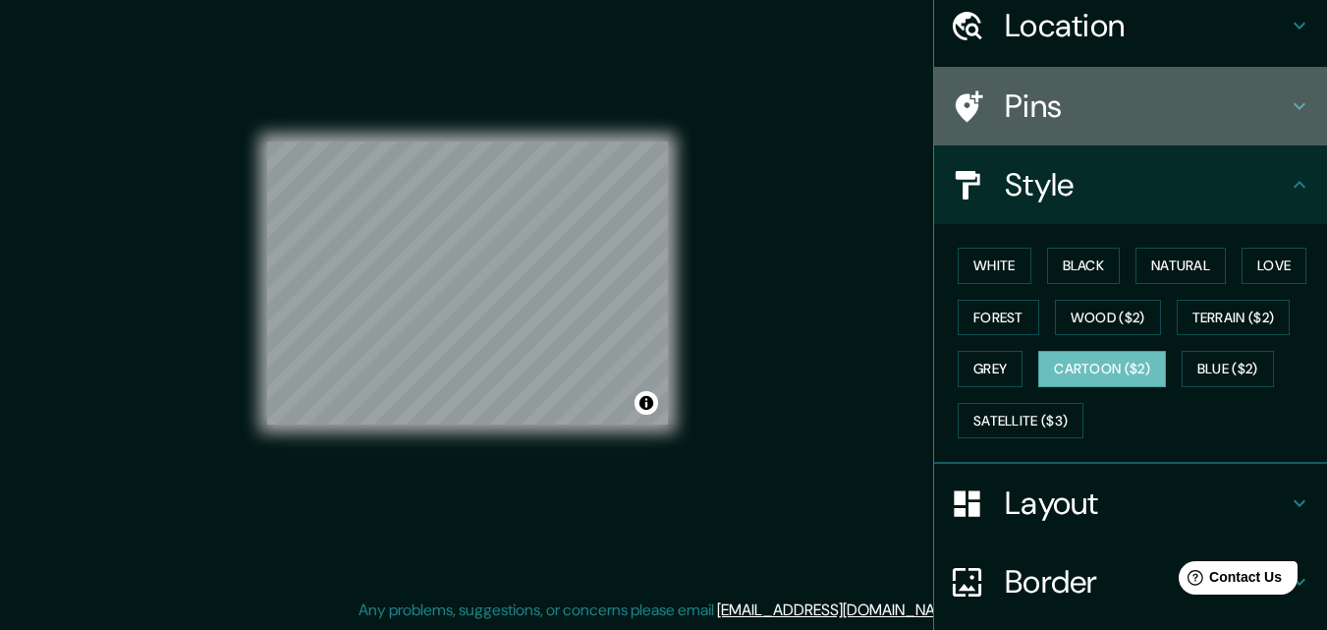
click at [1037, 101] on h4 "Pins" at bounding box center [1146, 105] width 283 height 39
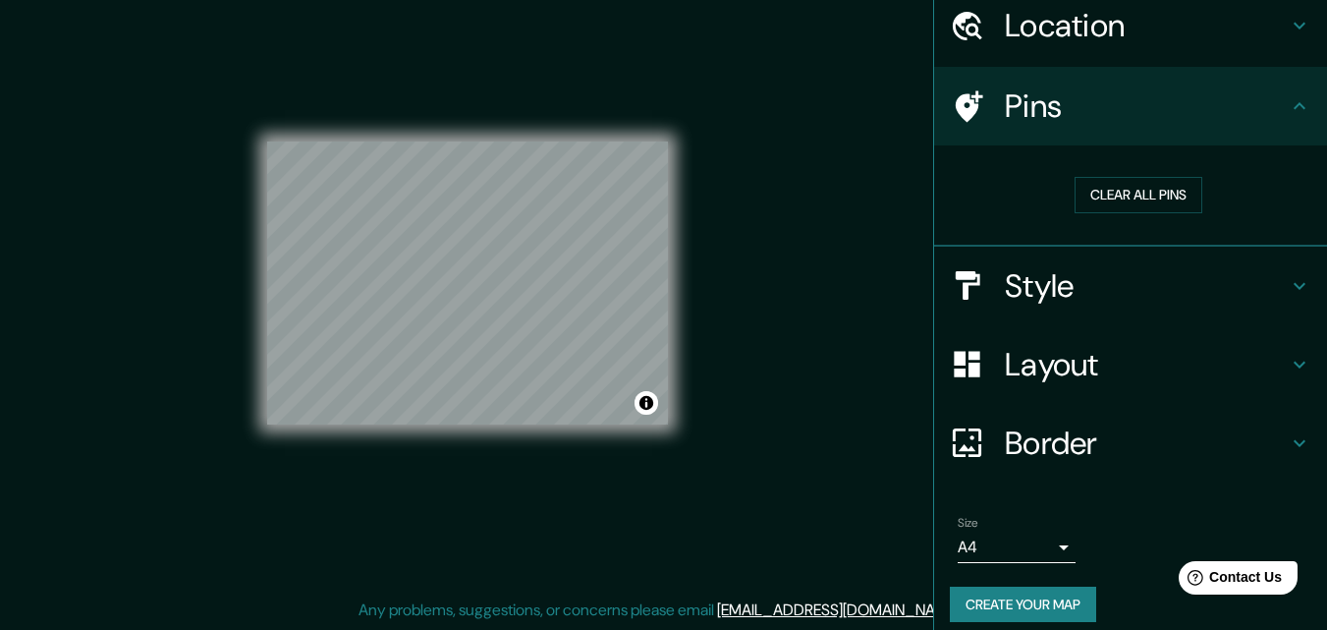
click at [1059, 44] on div "Location" at bounding box center [1130, 25] width 393 height 79
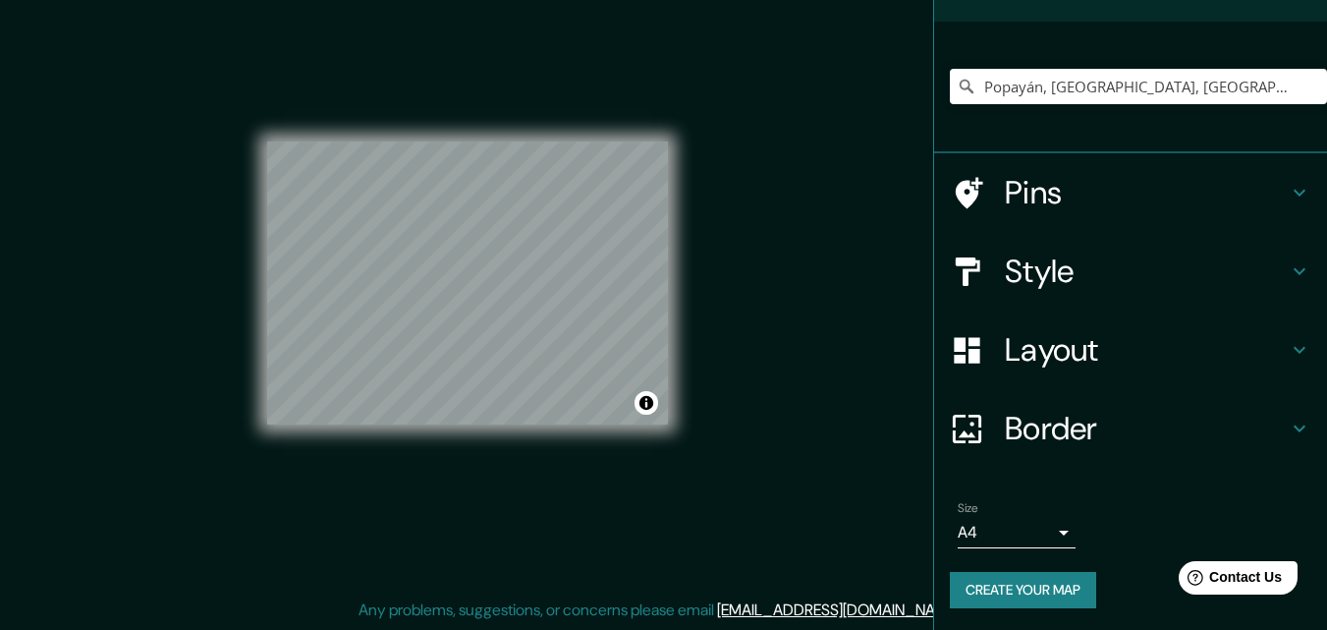
scroll to position [122, 0]
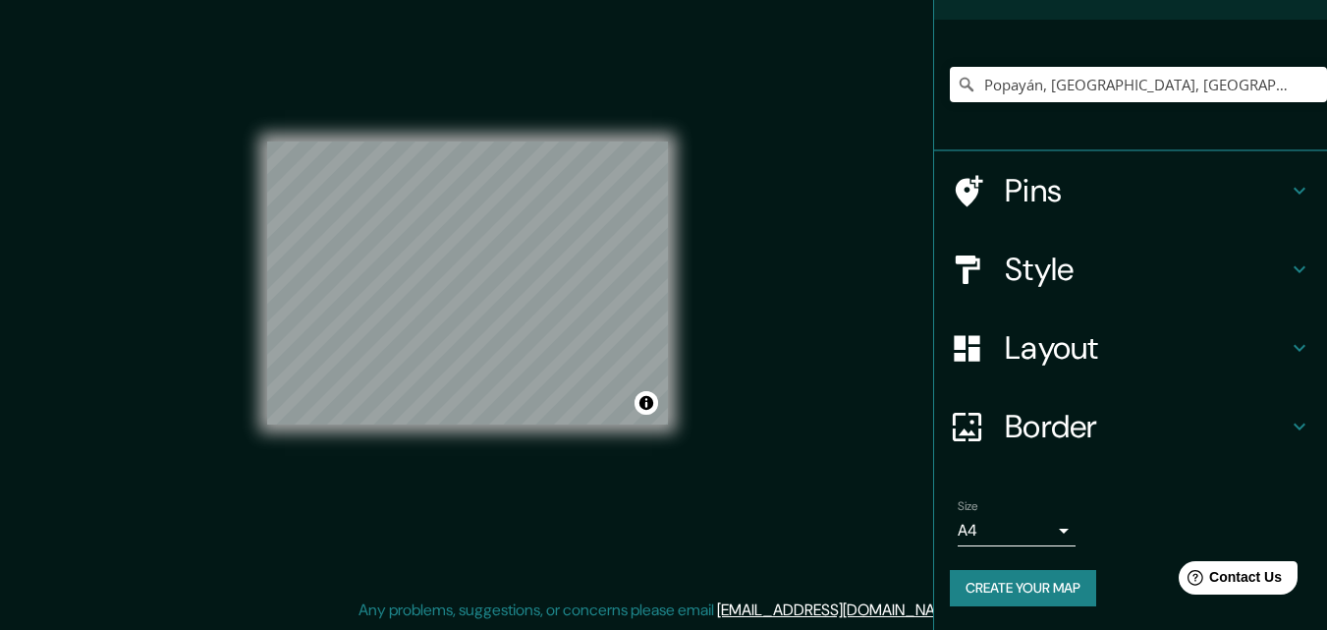
click at [996, 594] on button "Create your map" at bounding box center [1023, 588] width 146 height 36
click at [784, 377] on div "Mappin Location [GEOGRAPHIC_DATA], [GEOGRAPHIC_DATA], [GEOGRAPHIC_DATA] Pins St…" at bounding box center [663, 299] width 1327 height 661
